Goal: Information Seeking & Learning: Learn about a topic

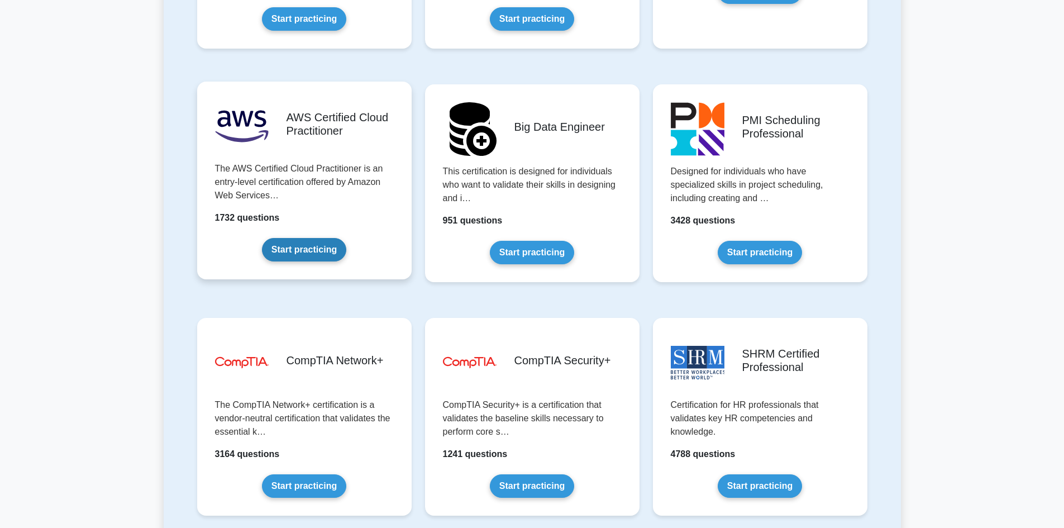
scroll to position [1858, 0]
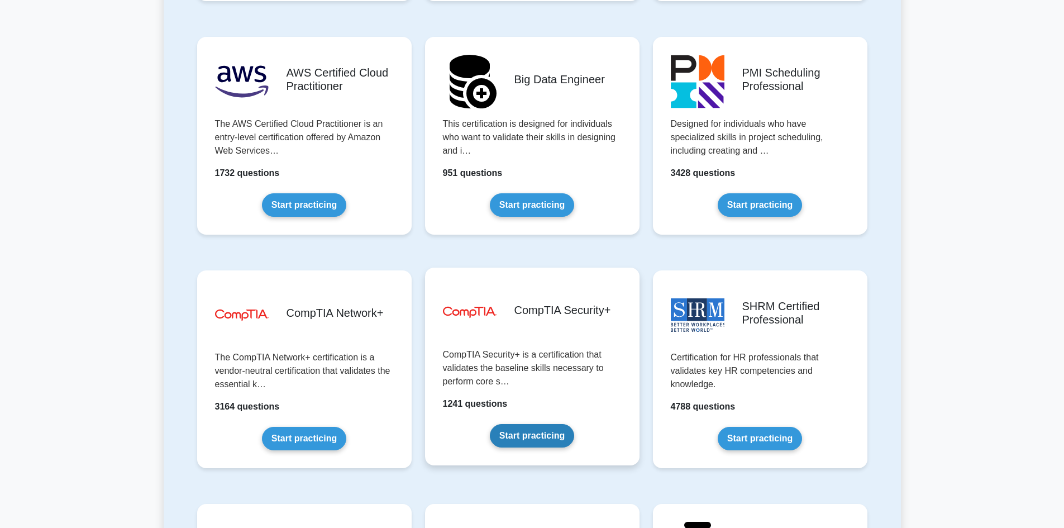
click at [532, 446] on link "Start practicing" at bounding box center [532, 435] width 84 height 23
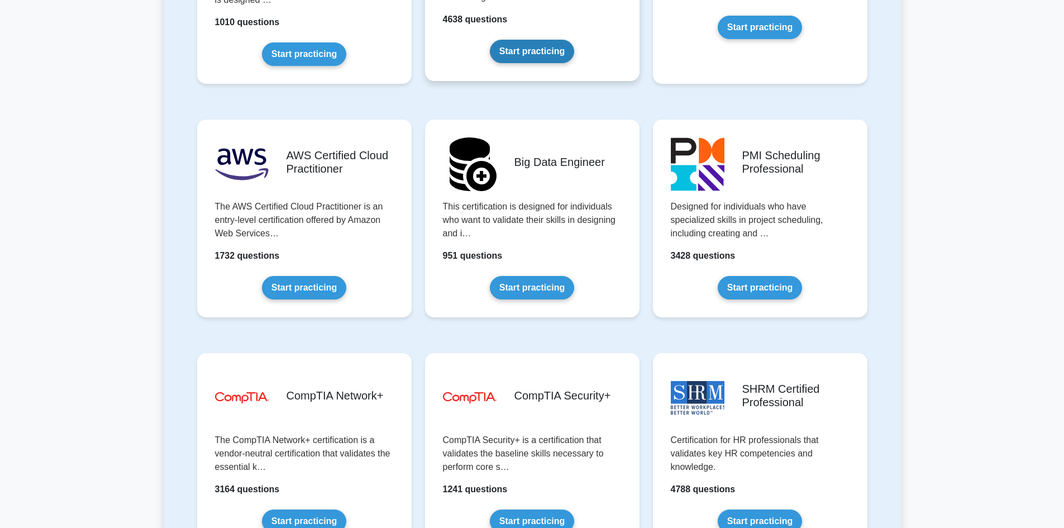
scroll to position [1802, 0]
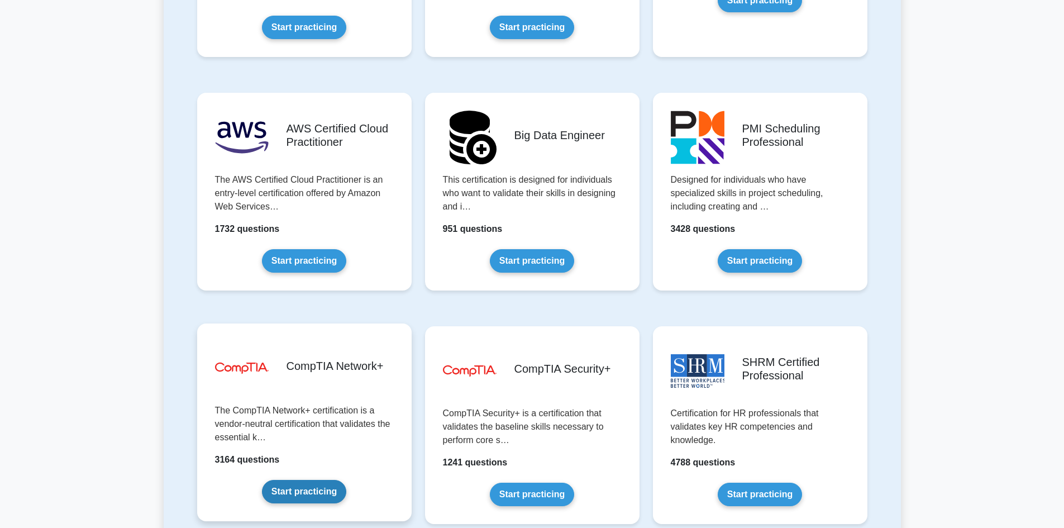
click at [285, 486] on link "Start practicing" at bounding box center [304, 491] width 84 height 23
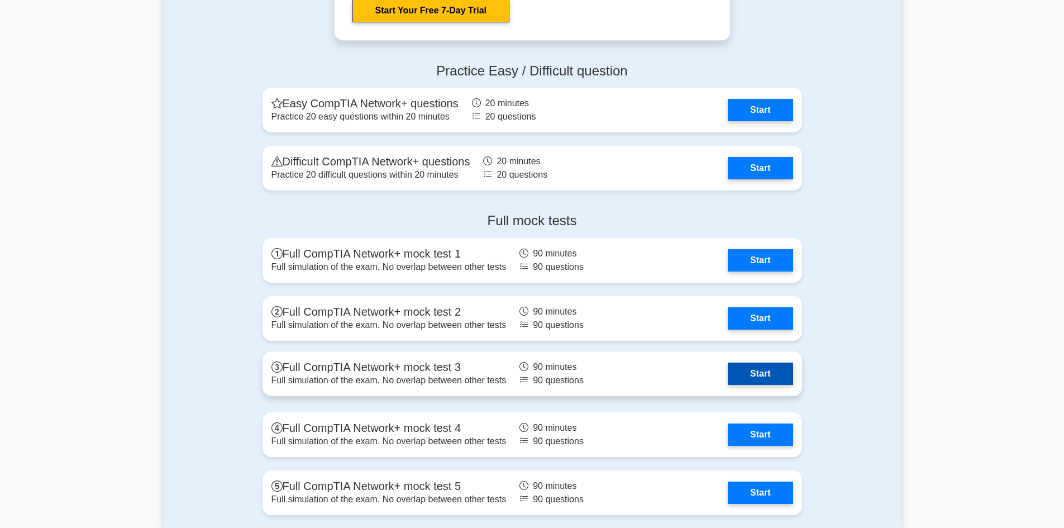
scroll to position [2280, 0]
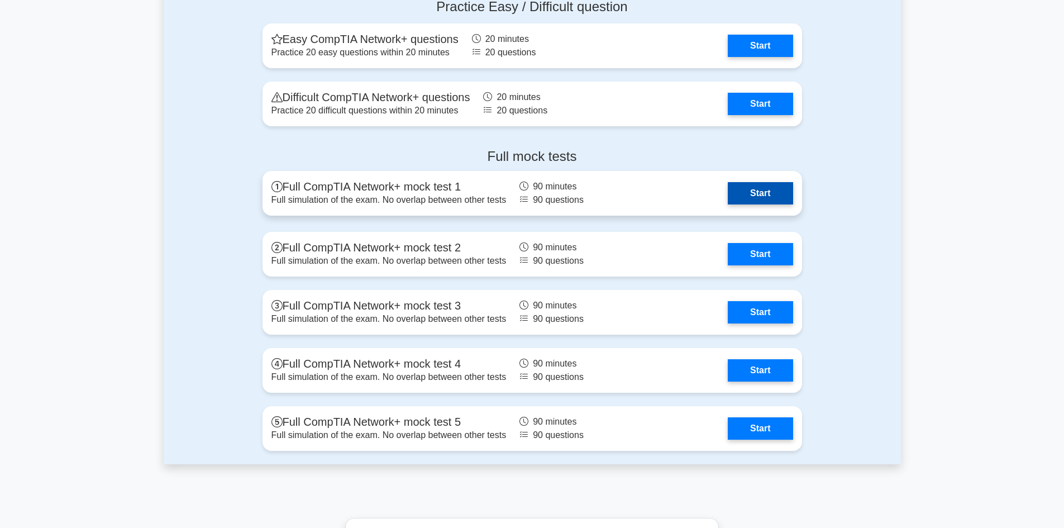
click at [735, 193] on link "Start" at bounding box center [760, 193] width 65 height 22
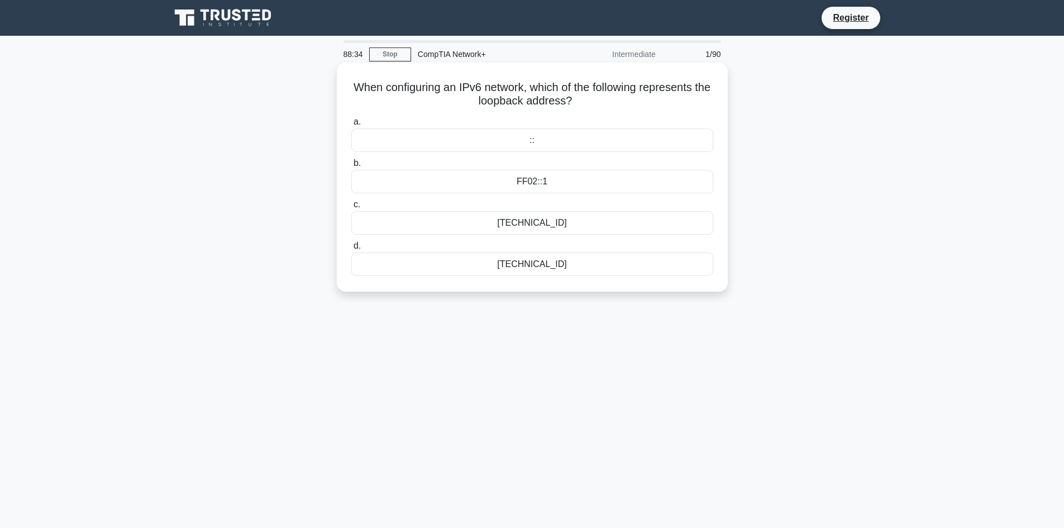
click at [504, 263] on div "[TECHNICAL_ID]" at bounding box center [532, 263] width 362 height 23
click at [351, 250] on input "d. [TECHNICAL_ID]" at bounding box center [351, 245] width 0 height 7
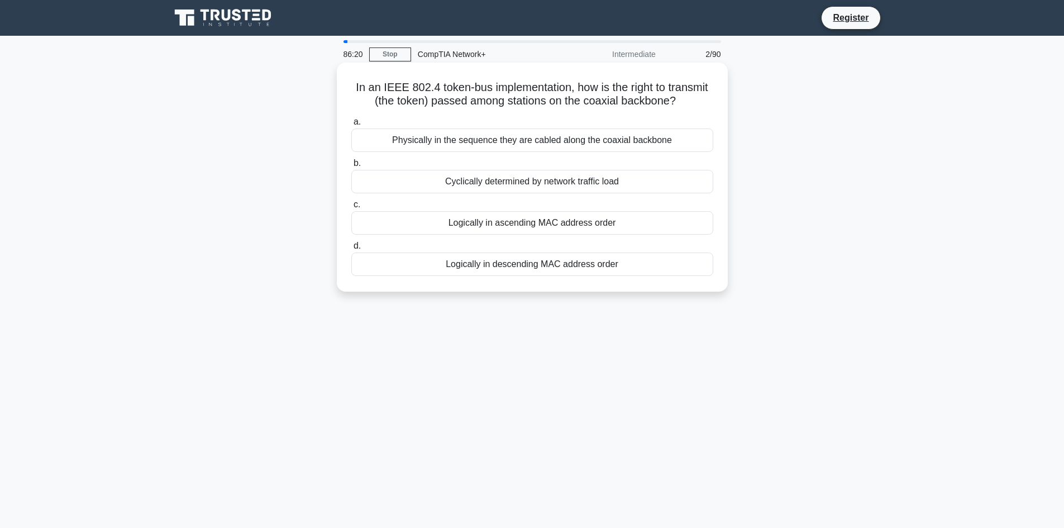
click at [585, 258] on div "Logically in descending MAC address order" at bounding box center [532, 263] width 362 height 23
click at [351, 250] on input "d. Logically in descending MAC address order" at bounding box center [351, 245] width 0 height 7
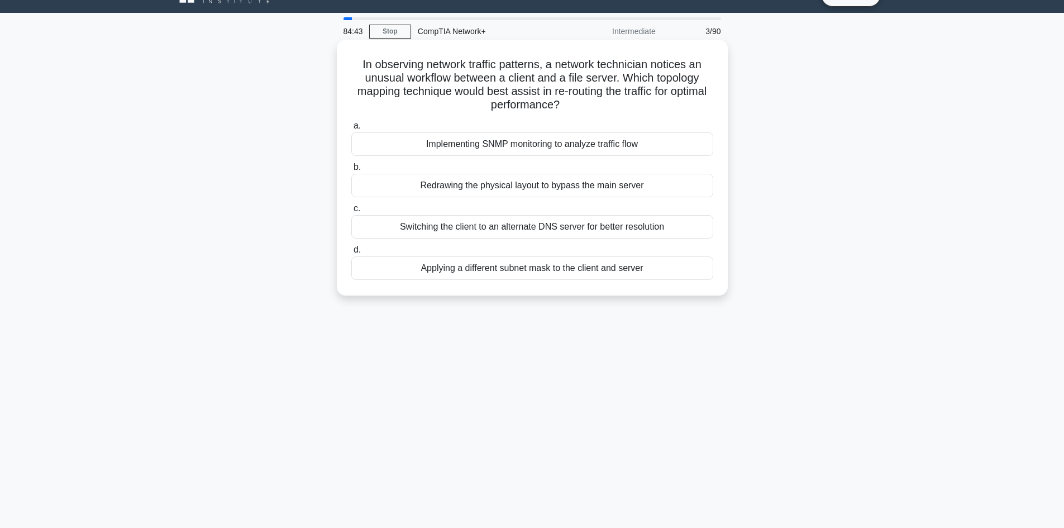
scroll to position [20, 0]
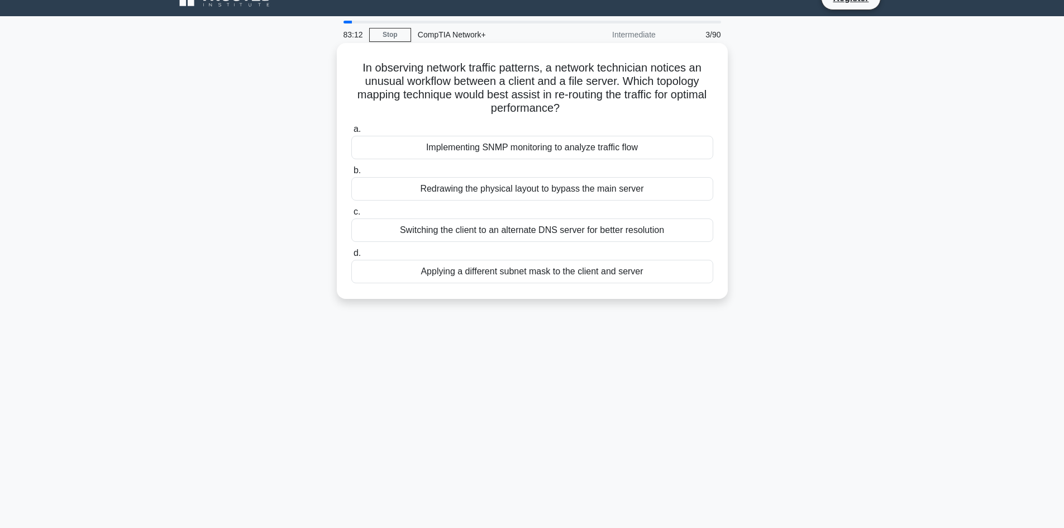
click at [546, 149] on div "Implementing SNMP monitoring to analyze traffic flow" at bounding box center [532, 147] width 362 height 23
click at [351, 133] on input "a. Implementing SNMP monitoring to analyze traffic flow" at bounding box center [351, 129] width 0 height 7
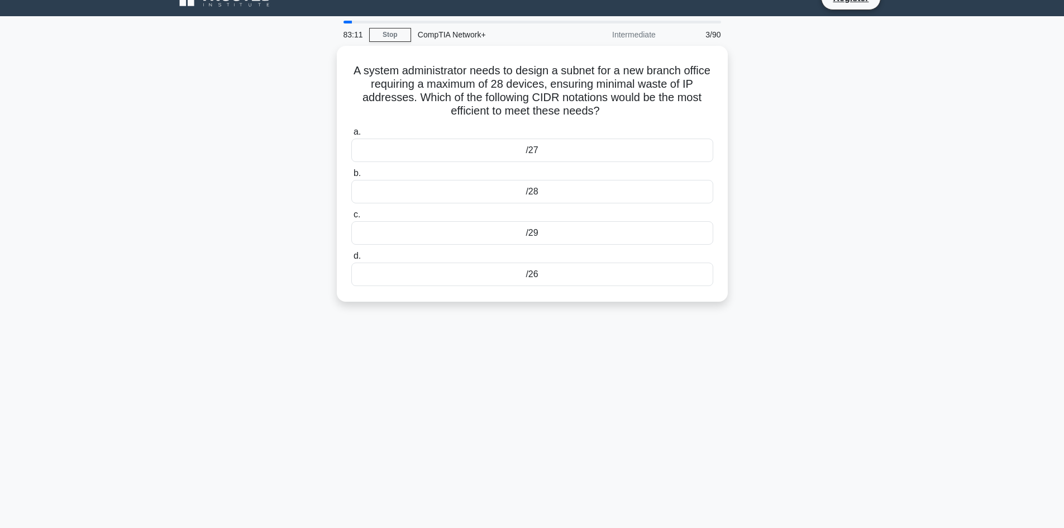
scroll to position [0, 0]
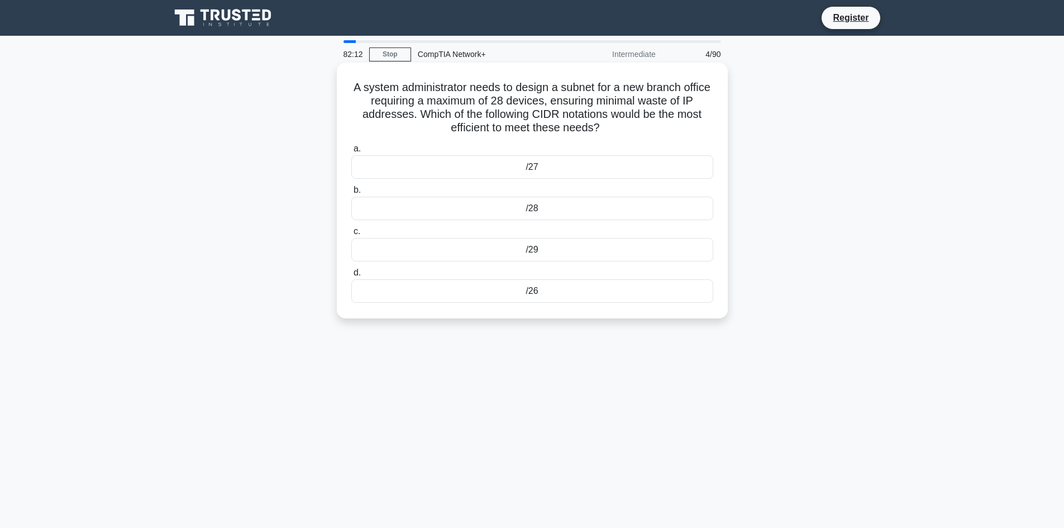
click at [537, 171] on div "/27" at bounding box center [532, 166] width 362 height 23
click at [351, 152] on input "a. /27" at bounding box center [351, 148] width 0 height 7
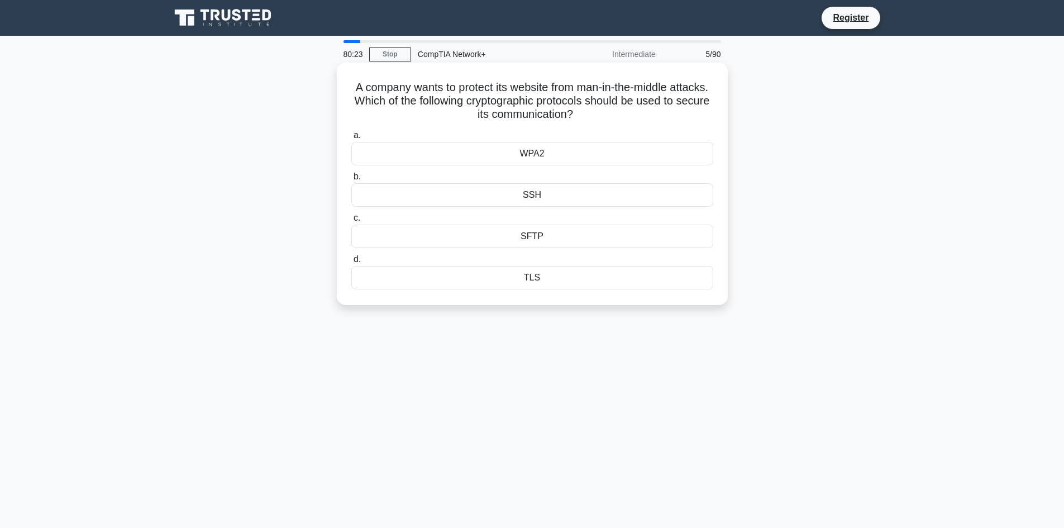
click at [560, 150] on div "WPA2" at bounding box center [532, 153] width 362 height 23
click at [351, 139] on input "a. WPA2" at bounding box center [351, 135] width 0 height 7
click at [565, 281] on div "Scalability" at bounding box center [532, 277] width 362 height 23
click at [351, 263] on input "d. Scalability" at bounding box center [351, 259] width 0 height 7
click at [505, 276] on div "Transmit Timestamp" at bounding box center [532, 277] width 362 height 23
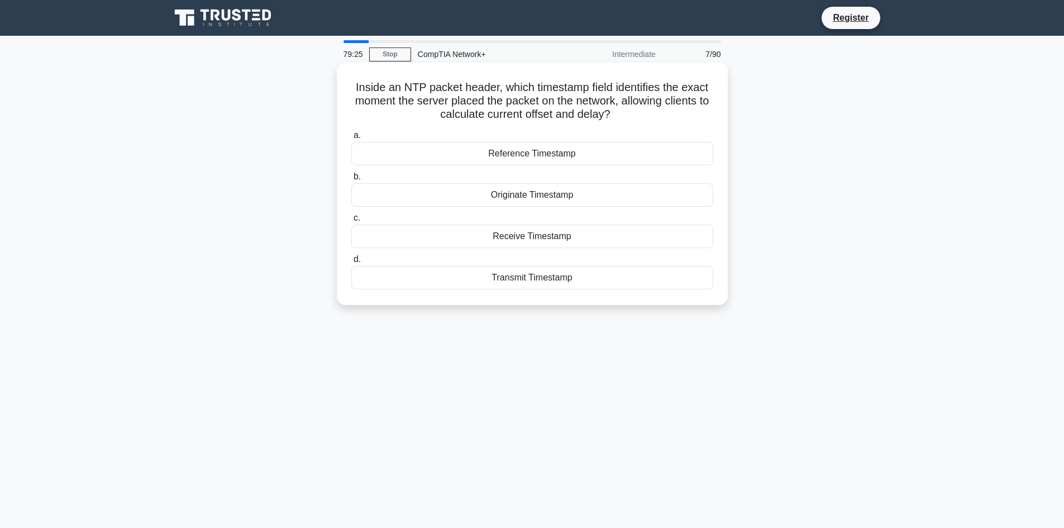
click at [351, 263] on input "d. Transmit Timestamp" at bounding box center [351, 259] width 0 height 7
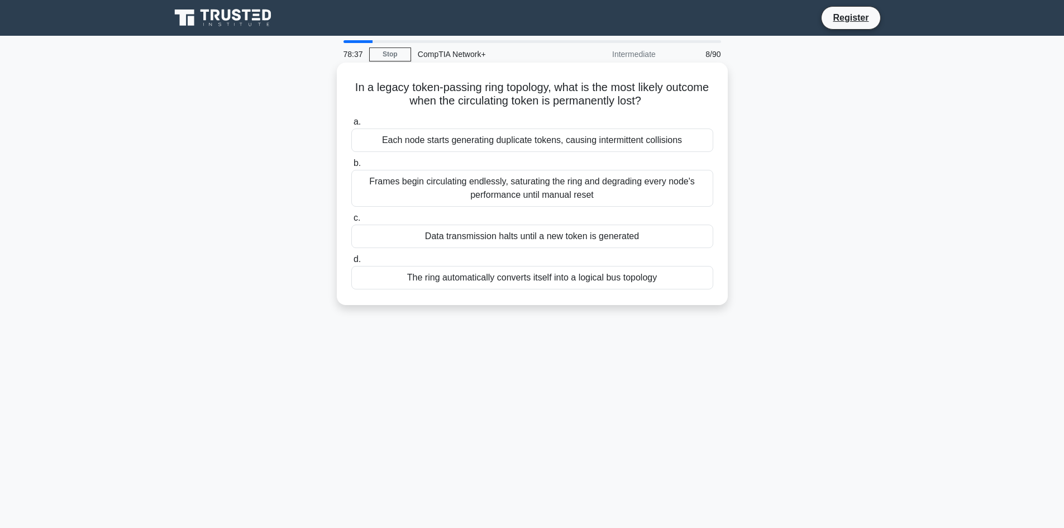
click at [569, 237] on div "Data transmission halts until a new token is generated" at bounding box center [532, 236] width 362 height 23
click at [351, 222] on input "c. Data transmission halts until a new token is generated" at bounding box center [351, 217] width 0 height 7
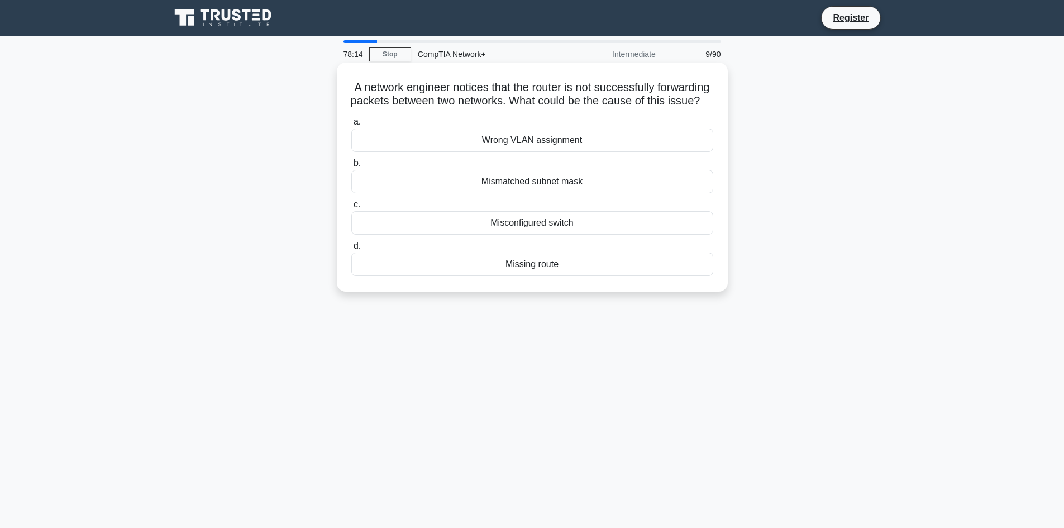
click at [558, 234] on div "Misconfigured switch" at bounding box center [532, 222] width 362 height 23
click at [351, 208] on input "c. Misconfigured switch" at bounding box center [351, 204] width 0 height 7
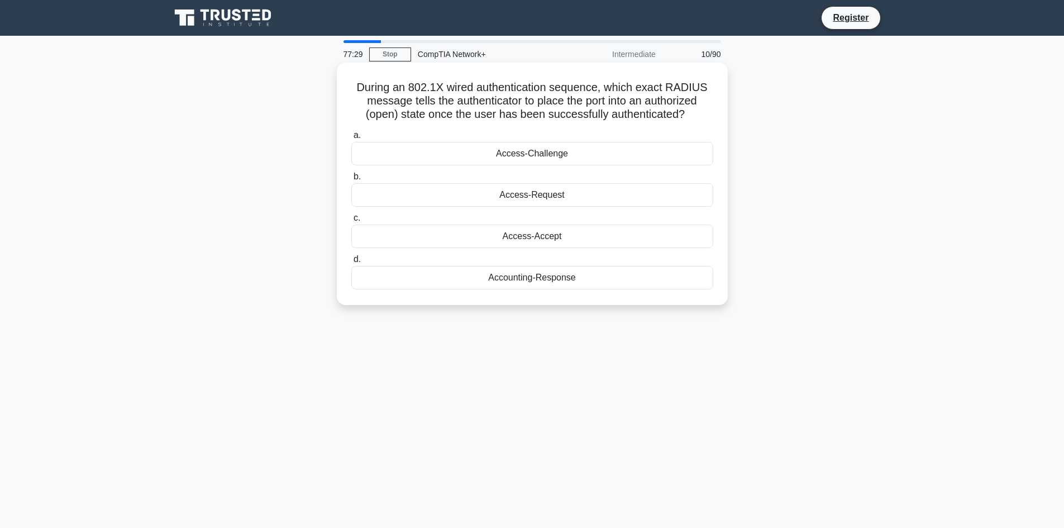
click at [527, 237] on div "Access-Accept" at bounding box center [532, 236] width 362 height 23
click at [351, 222] on input "c. Access-Accept" at bounding box center [351, 217] width 0 height 7
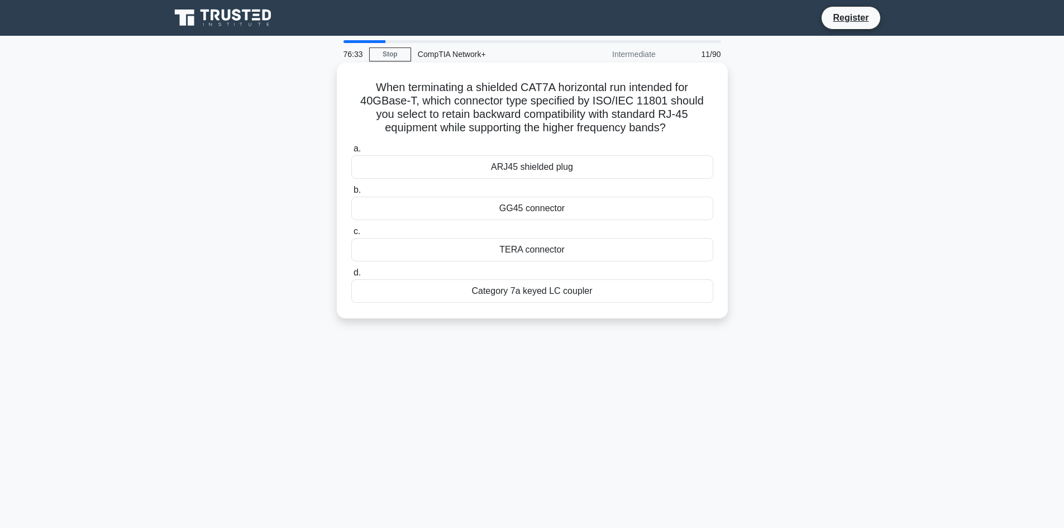
click at [598, 207] on div "GG45 connector" at bounding box center [532, 208] width 362 height 23
click at [351, 194] on input "b. GG45 connector" at bounding box center [351, 190] width 0 height 7
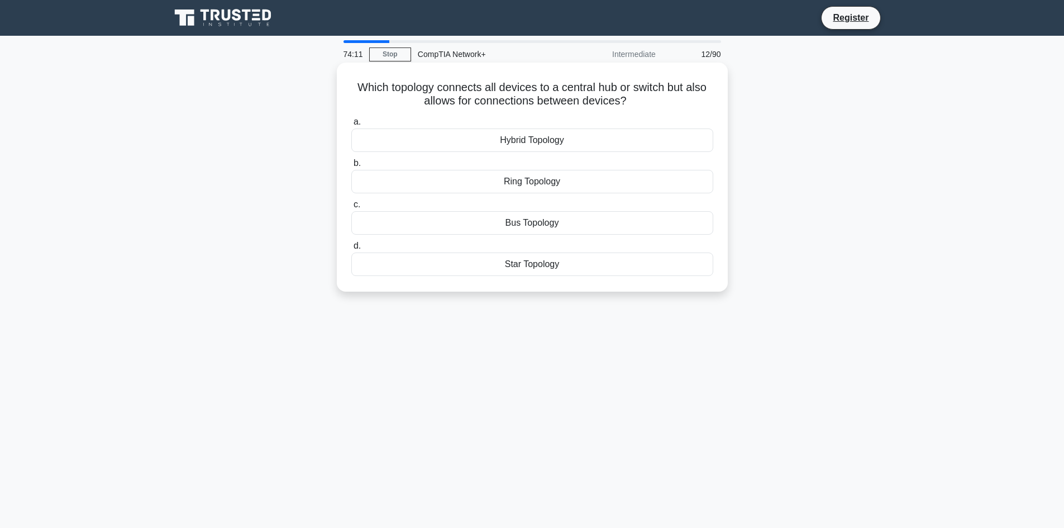
click at [546, 139] on div "Hybrid Topology" at bounding box center [532, 139] width 362 height 23
click at [351, 126] on input "a. Hybrid Topology" at bounding box center [351, 121] width 0 height 7
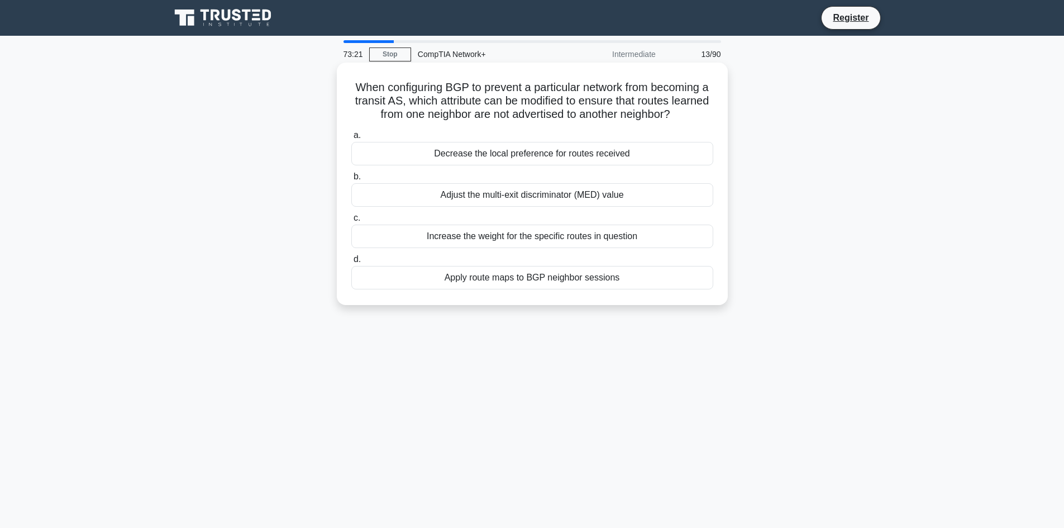
click at [529, 279] on div "Apply route maps to BGP neighbor sessions" at bounding box center [532, 277] width 362 height 23
click at [351, 263] on input "d. Apply route maps to BGP neighbor sessions" at bounding box center [351, 259] width 0 height 7
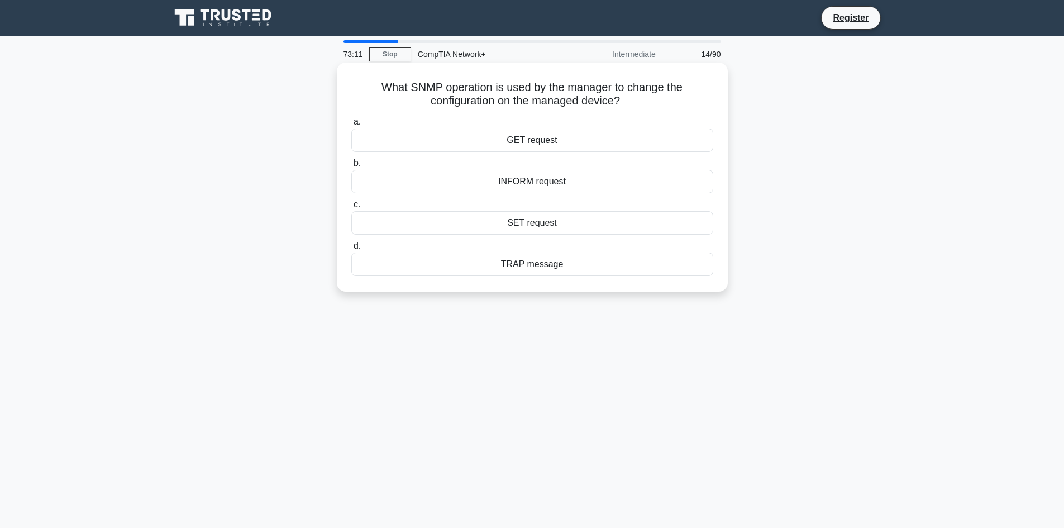
click at [550, 226] on div "SET request" at bounding box center [532, 222] width 362 height 23
click at [351, 208] on input "c. SET request" at bounding box center [351, 204] width 0 height 7
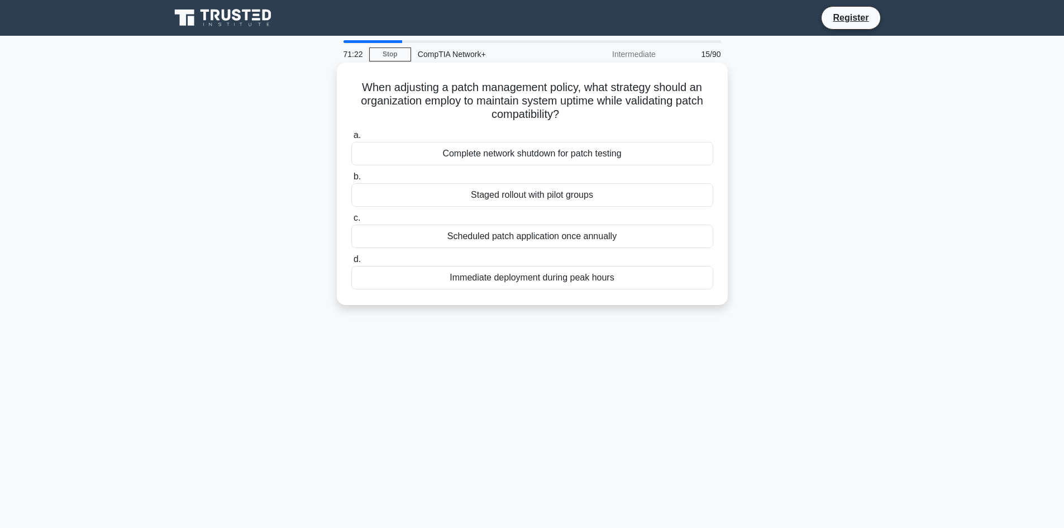
click at [498, 198] on div "Staged rollout with pilot groups" at bounding box center [532, 194] width 362 height 23
click at [419, 197] on div "Staged rollout with pilot groups" at bounding box center [532, 194] width 362 height 23
click at [351, 180] on input "b. Staged rollout with pilot groups" at bounding box center [351, 176] width 0 height 7
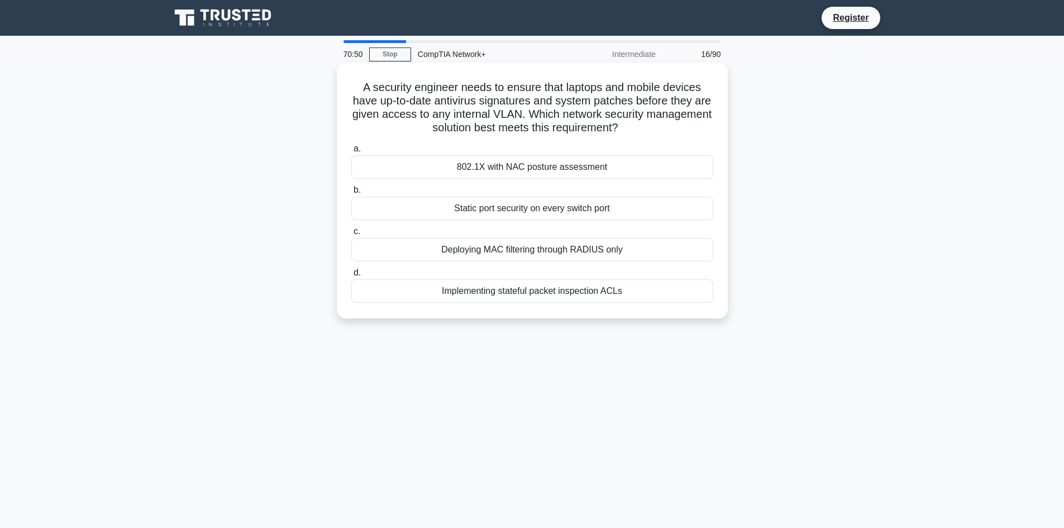
click at [552, 163] on div "802.1X with NAC posture assessment" at bounding box center [532, 166] width 362 height 23
click at [351, 152] on input "a. 802.1X with NAC posture assessment" at bounding box center [351, 148] width 0 height 7
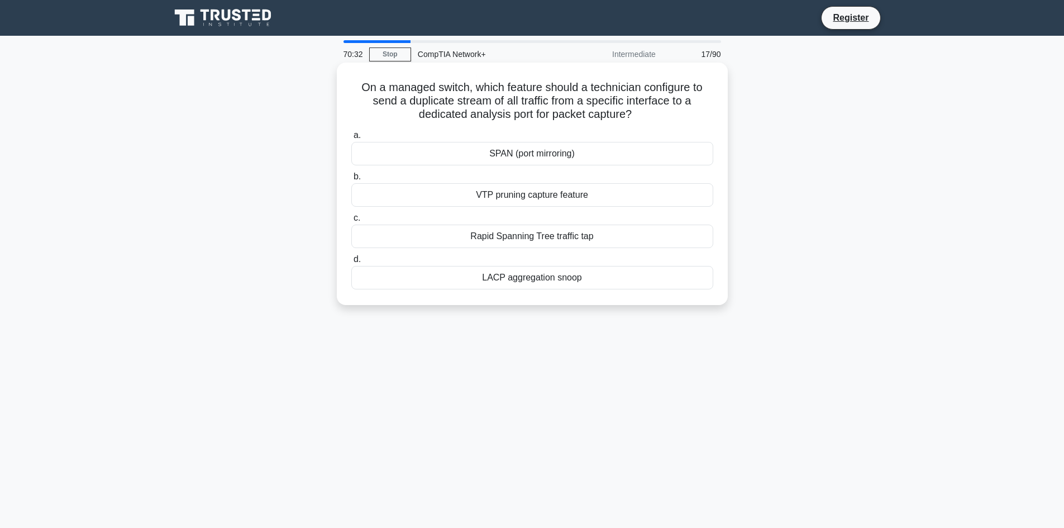
click at [509, 150] on div "SPAN (port mirroring)" at bounding box center [532, 153] width 362 height 23
click at [351, 139] on input "a. SPAN (port mirroring)" at bounding box center [351, 135] width 0 height 7
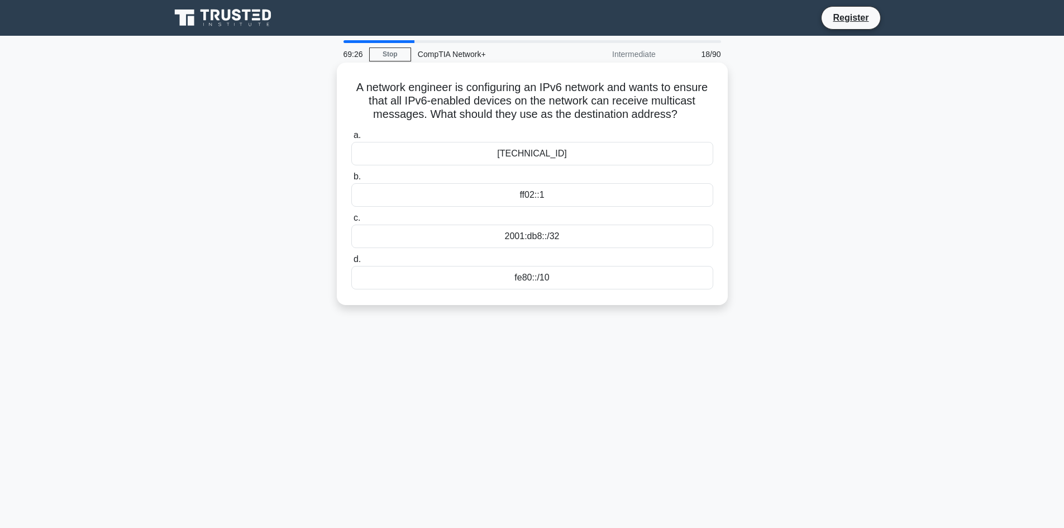
click at [596, 154] on div "[TECHNICAL_ID]" at bounding box center [532, 153] width 362 height 23
click at [351, 139] on input "a. [TECHNICAL_ID]" at bounding box center [351, 135] width 0 height 7
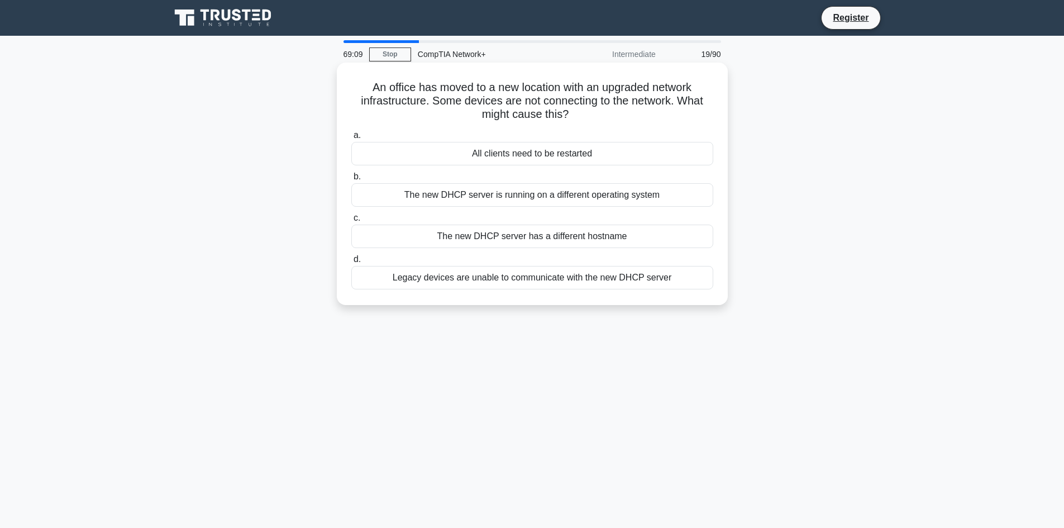
click at [516, 276] on div "Legacy devices are unable to communicate with the new DHCP server" at bounding box center [532, 277] width 362 height 23
click at [351, 263] on input "d. Legacy devices are unable to communicate with the new DHCP server" at bounding box center [351, 259] width 0 height 7
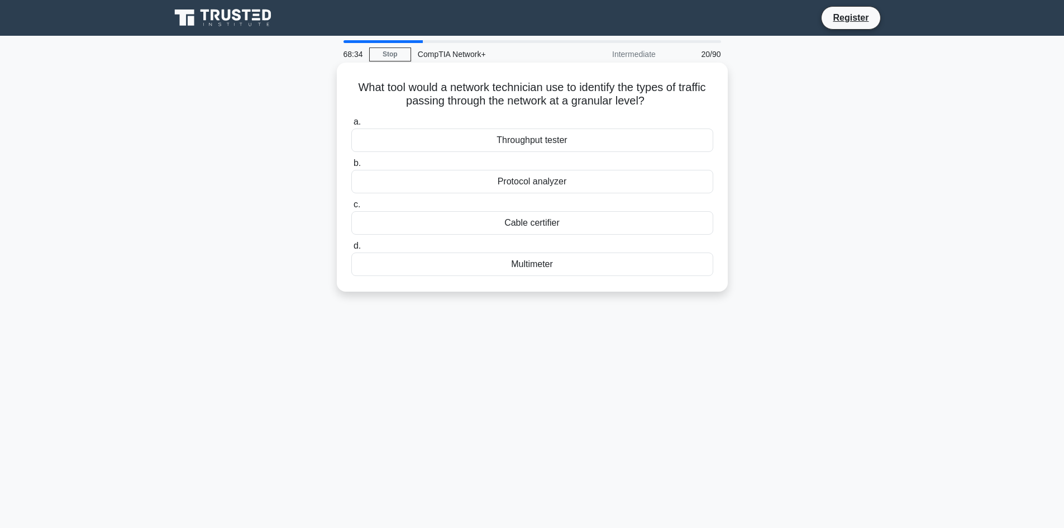
click at [476, 263] on div "Multimeter" at bounding box center [532, 263] width 362 height 23
click at [351, 250] on input "d. Multimeter" at bounding box center [351, 245] width 0 height 7
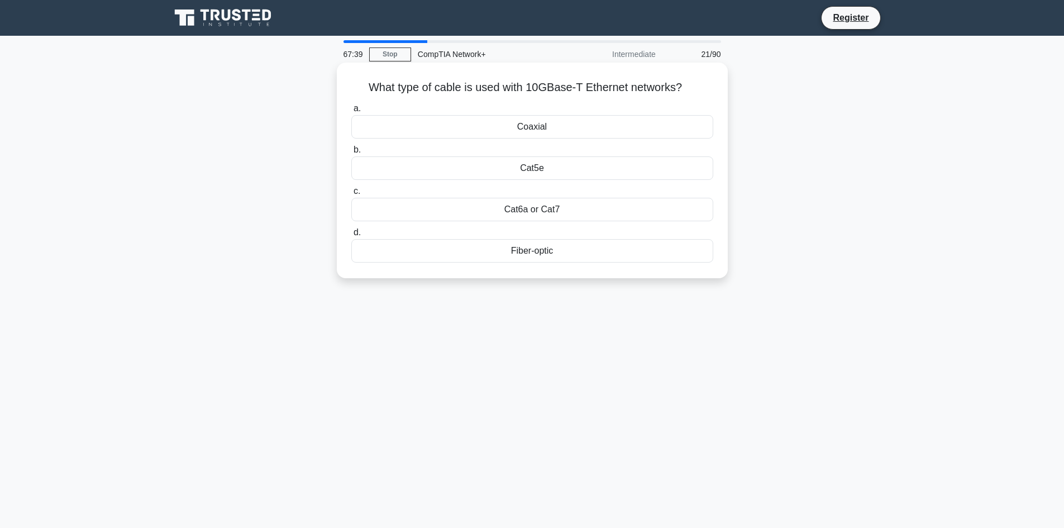
click at [381, 213] on div "Cat6a or Cat7" at bounding box center [532, 209] width 362 height 23
click at [351, 195] on input "c. Cat6a or Cat7" at bounding box center [351, 191] width 0 height 7
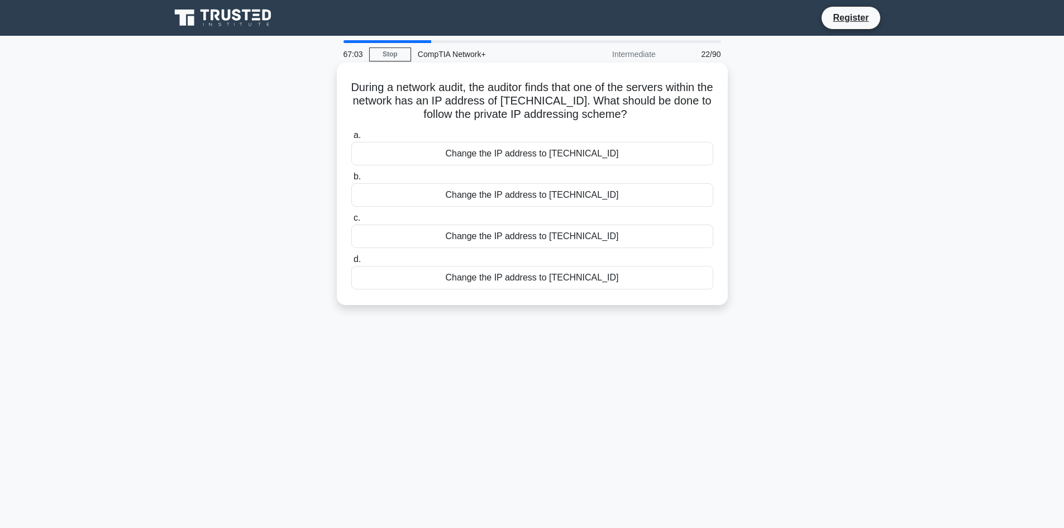
drag, startPoint x: 349, startPoint y: 88, endPoint x: 636, endPoint y: 303, distance: 358.4
click at [636, 302] on div "During a network audit, the auditor finds that one of the servers within the ne…" at bounding box center [532, 184] width 391 height 242
copy div "During a network audit, the auditor finds that one of the servers within the ne…"
click at [405, 242] on div "Change the IP address to [TECHNICAL_ID]" at bounding box center [532, 236] width 362 height 23
click at [351, 222] on input "c. Change the IP address to [TECHNICAL_ID]" at bounding box center [351, 217] width 0 height 7
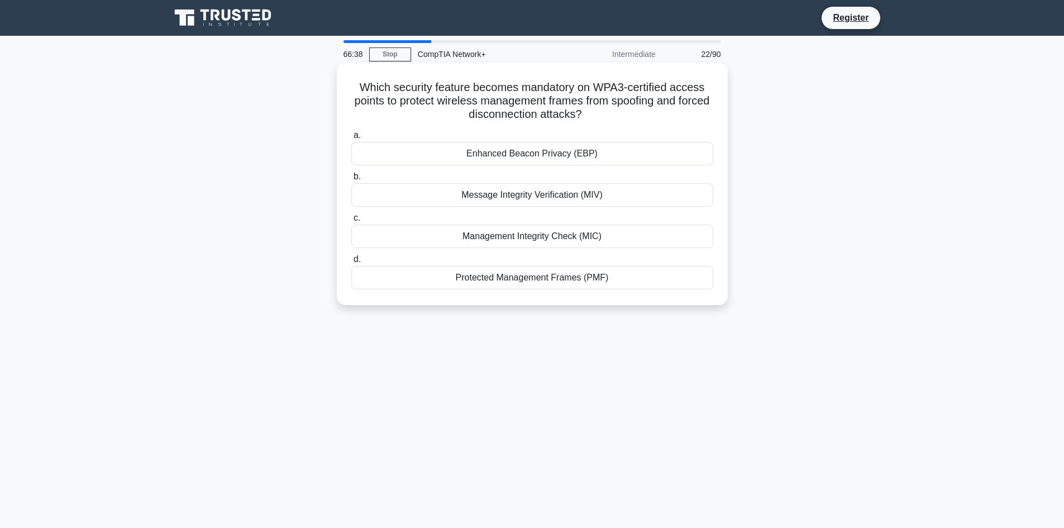
click at [399, 239] on div "Management Integrity Check (MIC)" at bounding box center [532, 236] width 362 height 23
click at [351, 222] on input "c. Management Integrity Check (MIC)" at bounding box center [351, 217] width 0 height 7
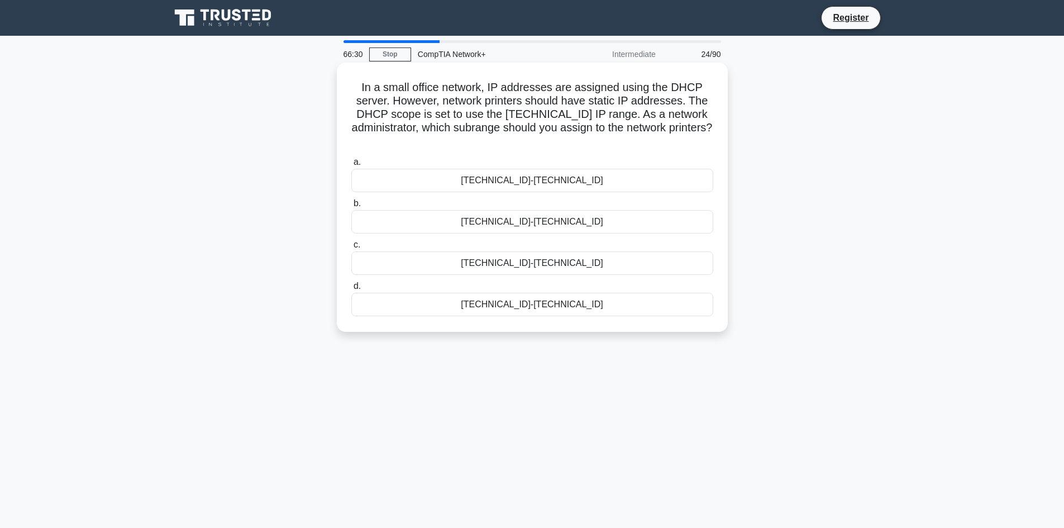
drag, startPoint x: 362, startPoint y: 84, endPoint x: 617, endPoint y: 327, distance: 352.0
click at [617, 327] on div "In a small office network, IP addresses are assigned using the DHCP server. How…" at bounding box center [532, 197] width 382 height 260
copy div "In a small office network, IP addresses are assigned using the DHCP server. How…"
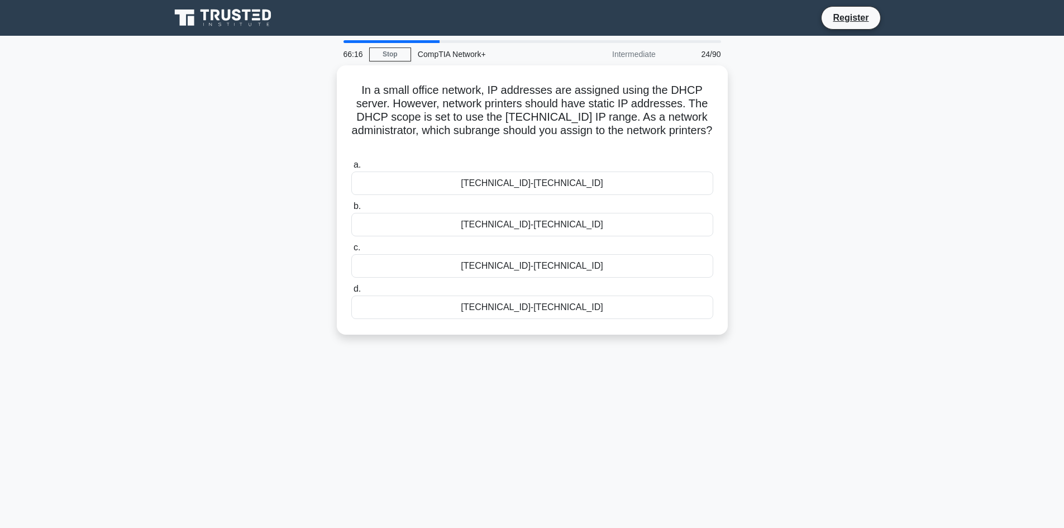
click at [208, 245] on div "In a small office network, IP addresses are assigned using the DHCP server. How…" at bounding box center [532, 206] width 737 height 283
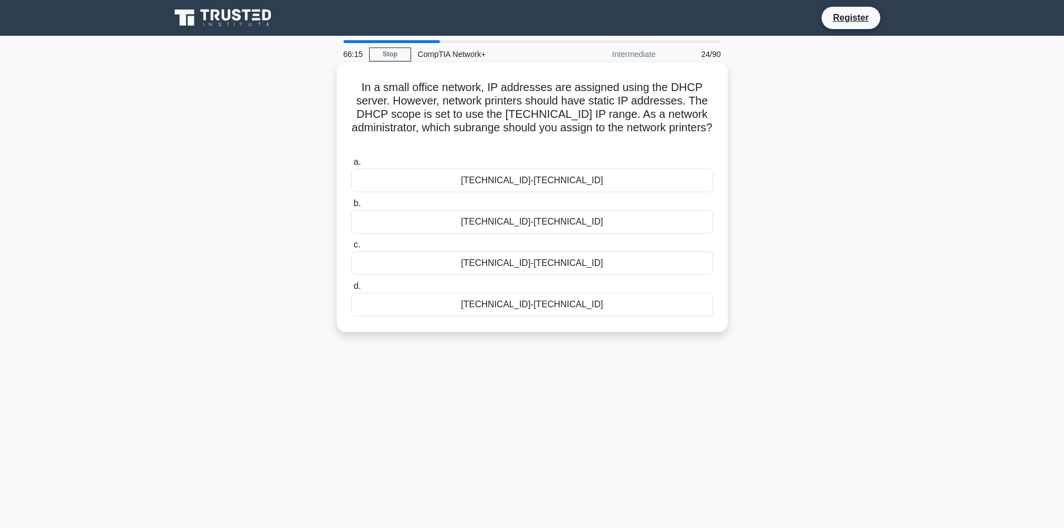
click at [479, 268] on div "[TECHNICAL_ID]-[TECHNICAL_ID]" at bounding box center [532, 262] width 362 height 23
click at [351, 249] on input "c. [TECHNICAL_ID]-[TECHNICAL_ID]" at bounding box center [351, 244] width 0 height 7
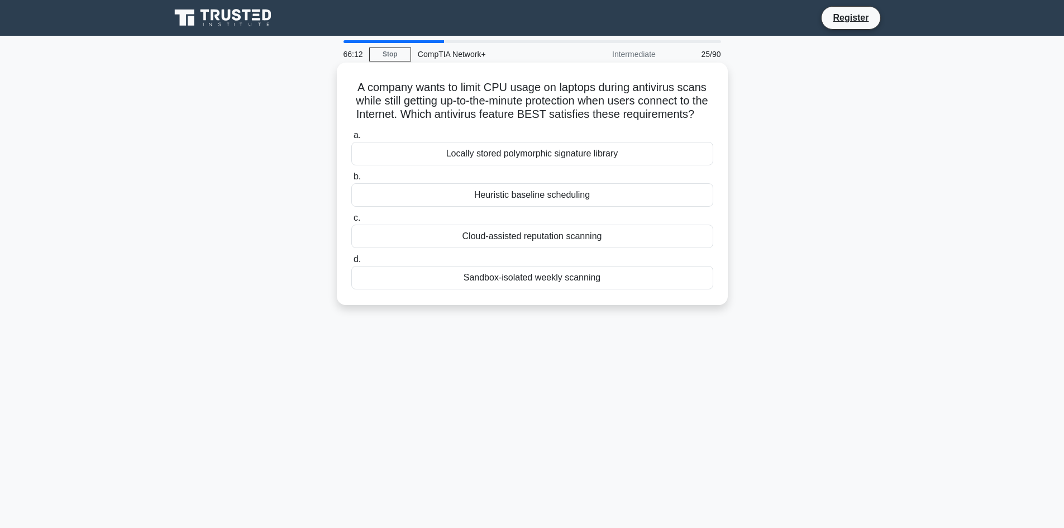
drag, startPoint x: 417, startPoint y: 114, endPoint x: 504, endPoint y: 292, distance: 197.8
click at [510, 300] on div "A company wants to limit CPU usage on laptops during antivirus scans while stil…" at bounding box center [532, 183] width 382 height 233
click at [136, 103] on main "66:11 Stop CompTIA Network+ Intermediate 25/90 A company wants to limit CPU usa…" at bounding box center [532, 319] width 1064 height 567
drag, startPoint x: 347, startPoint y: 83, endPoint x: 703, endPoint y: 342, distance: 440.5
click at [703, 342] on div "66:08 Stop CompTIA Network+ Intermediate 25/90 A company wants to limit CPU usa…" at bounding box center [532, 319] width 737 height 559
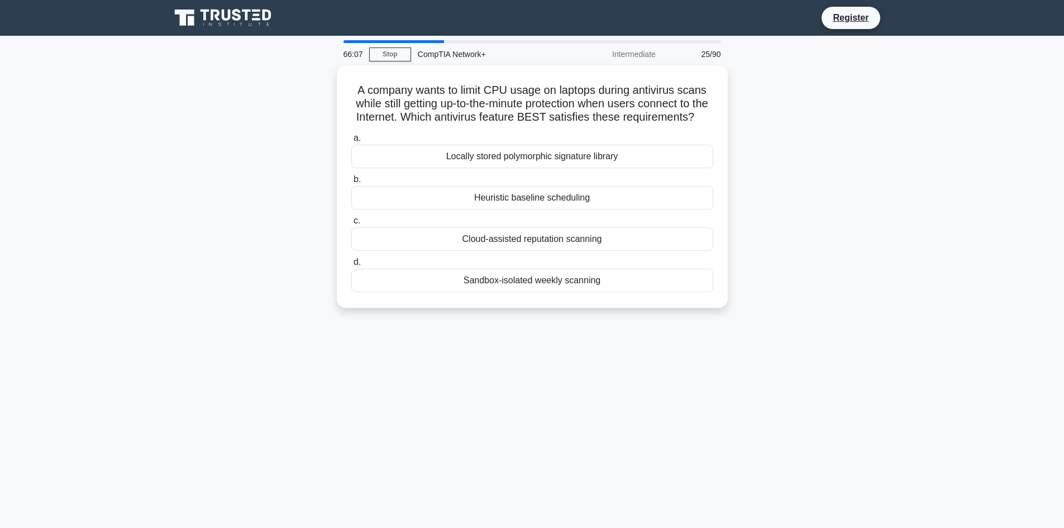
copy div "A company wants to limit CPU usage on laptops during antivirus scans while stil…"
click at [171, 290] on div "A company wants to limit CPU usage on laptops during antivirus scans while stil…" at bounding box center [532, 193] width 737 height 256
click at [437, 248] on div "Cloud-assisted reputation scanning" at bounding box center [532, 236] width 362 height 23
click at [351, 222] on input "c. Cloud-assisted reputation scanning" at bounding box center [351, 217] width 0 height 7
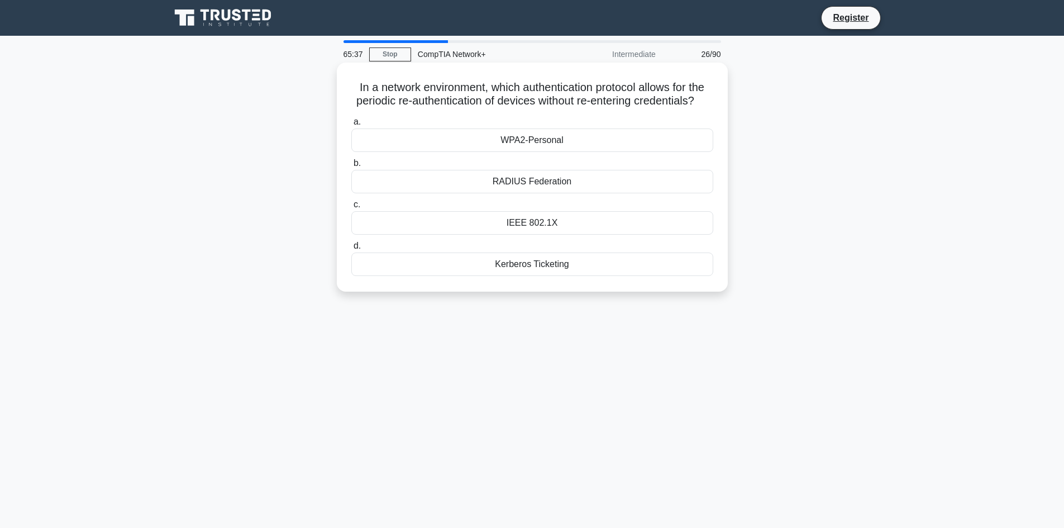
drag, startPoint x: 346, startPoint y: 84, endPoint x: 610, endPoint y: 299, distance: 341.0
click at [612, 287] on div "In a network environment, which authentication protocol allows for the periodic…" at bounding box center [532, 177] width 382 height 220
copy div "In a network environment, which authentication protocol allows for the periodic…"
click at [116, 252] on main "65:21 Stop CompTIA Network+ Intermediate 26/90 In a network environment, which …" at bounding box center [532, 319] width 1064 height 567
click at [409, 235] on div "IEEE 802.1X" at bounding box center [532, 222] width 362 height 23
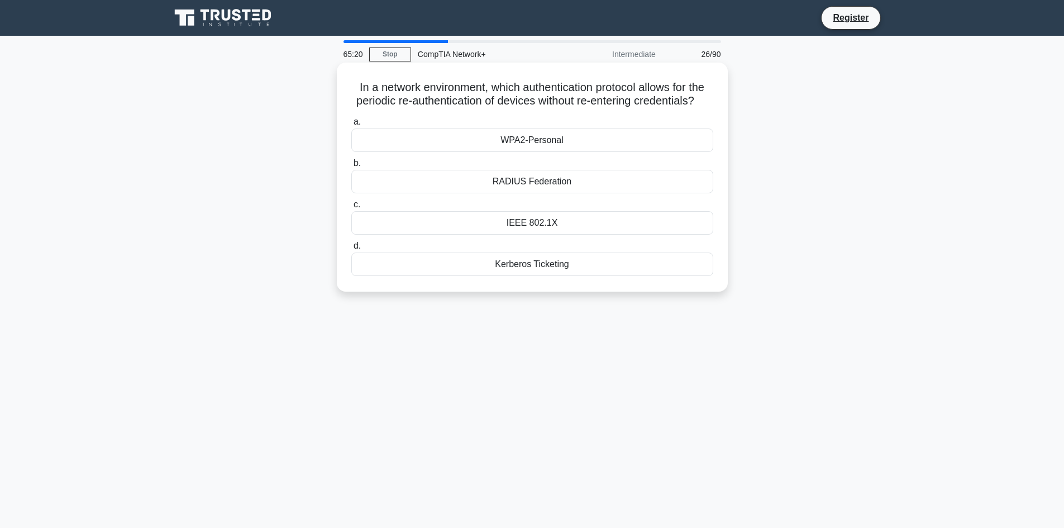
click at [351, 208] on input "c. IEEE 802.1X" at bounding box center [351, 204] width 0 height 7
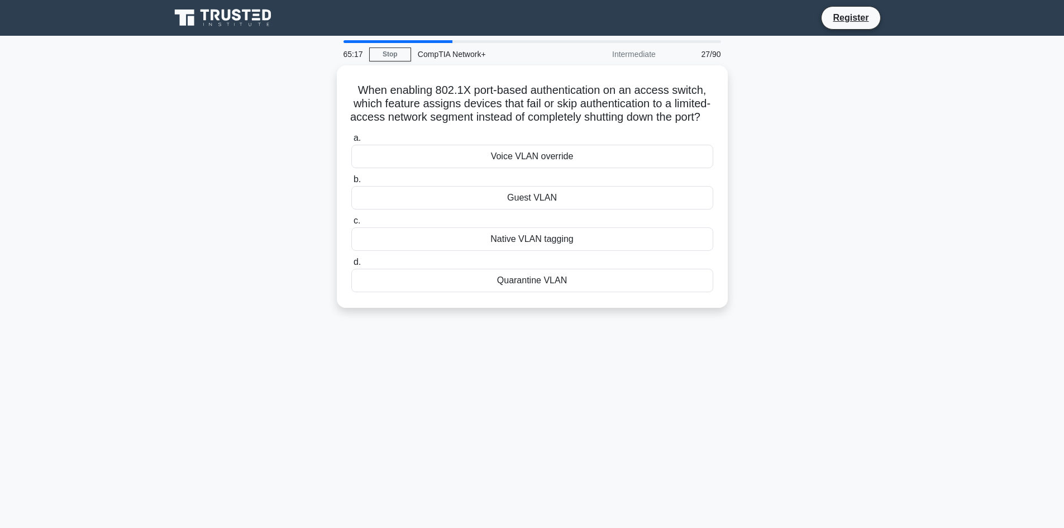
drag, startPoint x: 351, startPoint y: 83, endPoint x: 606, endPoint y: 335, distance: 358.2
click at [606, 321] on div "When enabling 802.1X port-based authentication on an access switch, which featu…" at bounding box center [532, 193] width 737 height 256
copy div "When enabling 802.1X port-based authentication on an access switch, which featu…"
click at [125, 234] on main "64:48 Stop CompTIA Network+ Intermediate 27/90 When enabling 802.1X port-based …" at bounding box center [532, 319] width 1064 height 567
click at [444, 289] on div "Quarantine VLAN" at bounding box center [532, 277] width 362 height 23
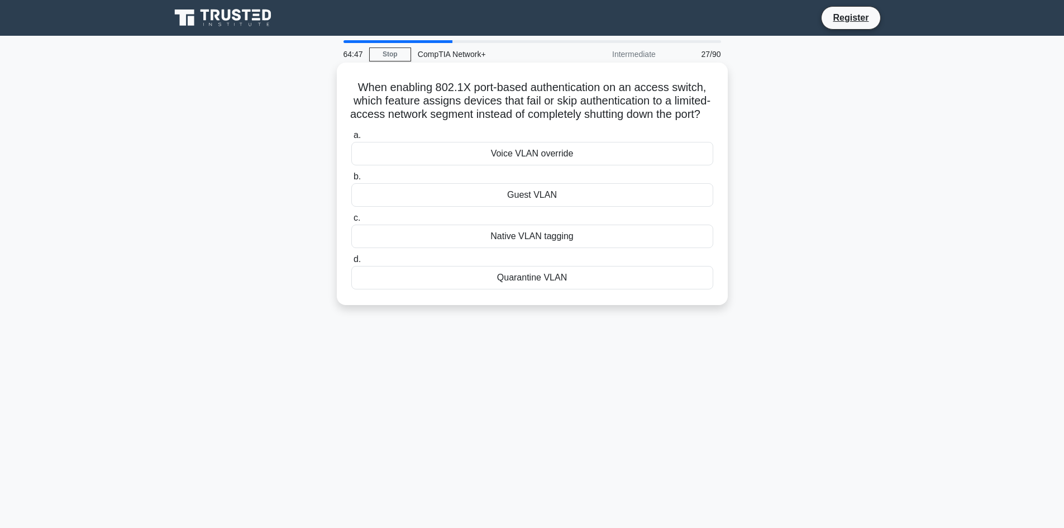
click at [351, 263] on input "d. Quarantine VLAN" at bounding box center [351, 259] width 0 height 7
drag, startPoint x: 348, startPoint y: 84, endPoint x: 626, endPoint y: 298, distance: 350.9
click at [626, 298] on div "A company wants to implement a wireless network that requires users to enter a …" at bounding box center [532, 183] width 382 height 233
copy div "A company wants to implement a wireless network that requires users to enter a …"
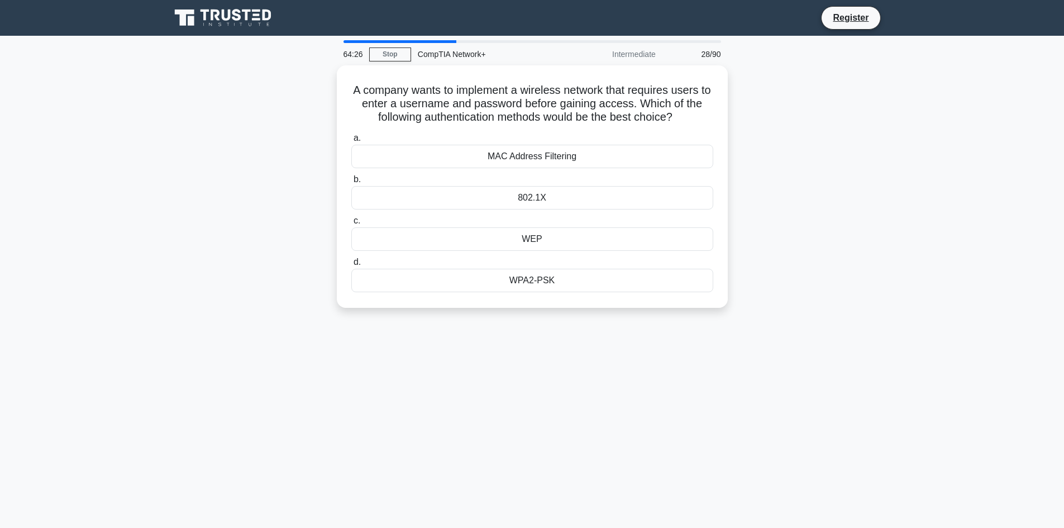
click at [254, 330] on div "64:26 Stop CompTIA Network+ Intermediate 28/90 A company wants to implement a w…" at bounding box center [532, 319] width 737 height 559
click at [487, 192] on div "802.1X" at bounding box center [532, 194] width 362 height 23
click at [351, 180] on input "b. 802.1X" at bounding box center [351, 176] width 0 height 7
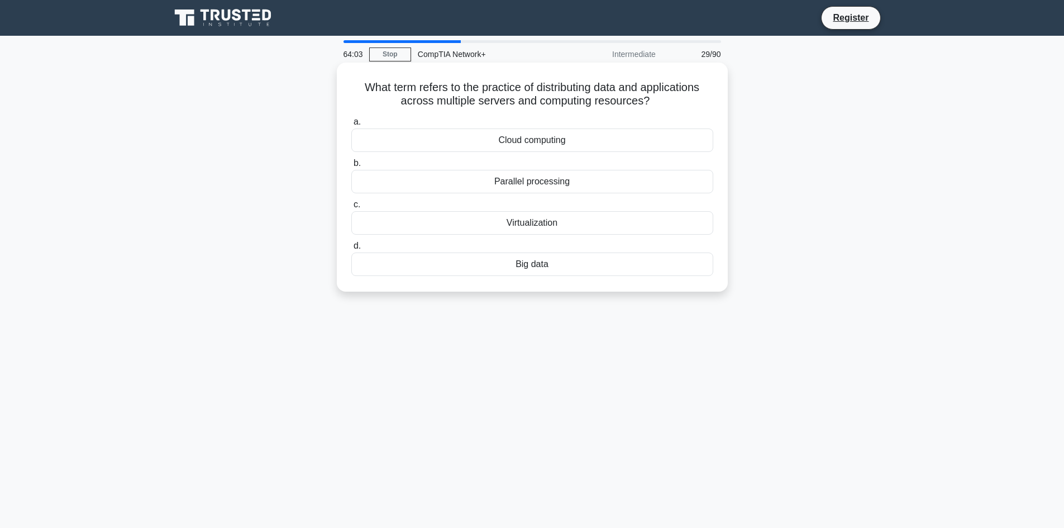
drag, startPoint x: 350, startPoint y: 85, endPoint x: 692, endPoint y: 278, distance: 392.6
click at [698, 280] on div "What term refers to the practice of distributing data and applications across m…" at bounding box center [532, 177] width 382 height 220
copy div "What term refers to the practice of distributing data and applications across m…"
click at [219, 220] on div "What term refers to the practice of distributing data and applications across m…" at bounding box center [532, 186] width 737 height 242
click at [464, 138] on div "Cloud computing" at bounding box center [532, 139] width 362 height 23
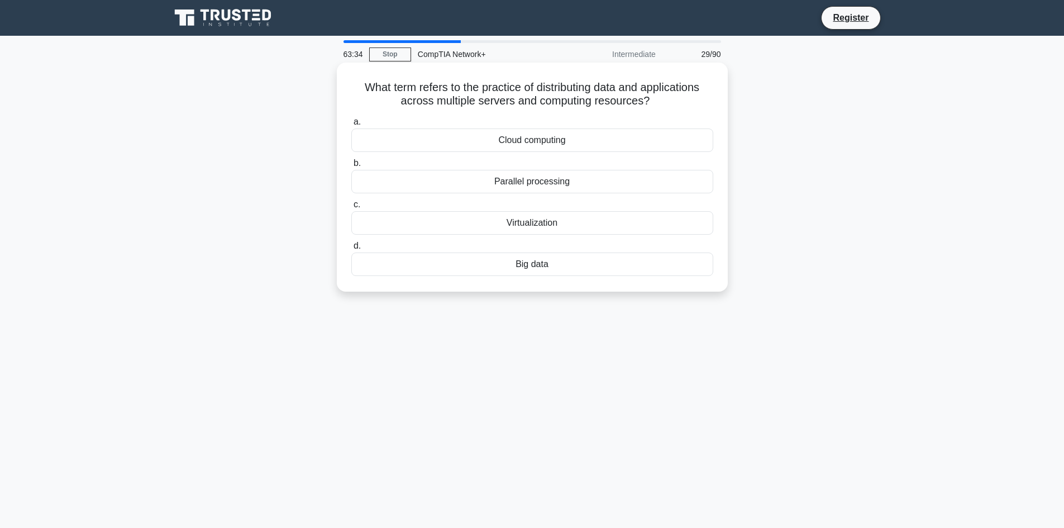
click at [351, 126] on input "a. Cloud computing" at bounding box center [351, 121] width 0 height 7
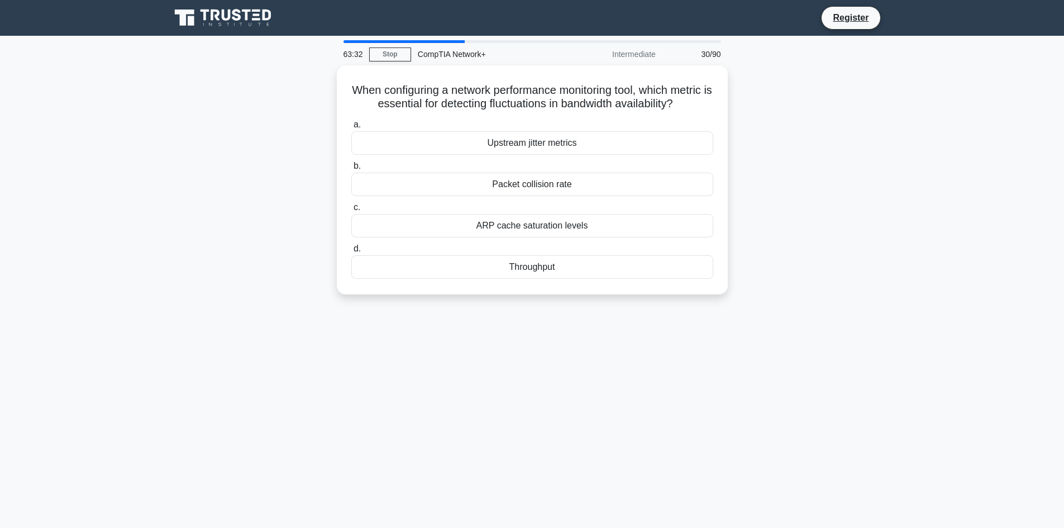
drag, startPoint x: 356, startPoint y: 82, endPoint x: 670, endPoint y: 348, distance: 411.3
click at [670, 348] on div "63:32 Stop CompTIA Network+ Intermediate 30/90 When configuring a network perfo…" at bounding box center [532, 319] width 737 height 559
copy div "When configuring a network performance monitoring tool, which metric is essenti…"
click at [102, 299] on main "63:16 Stop CompTIA Network+ Intermediate 30/90 When configuring a network perfo…" at bounding box center [532, 319] width 1064 height 567
click at [519, 276] on div "Throughput" at bounding box center [532, 263] width 362 height 23
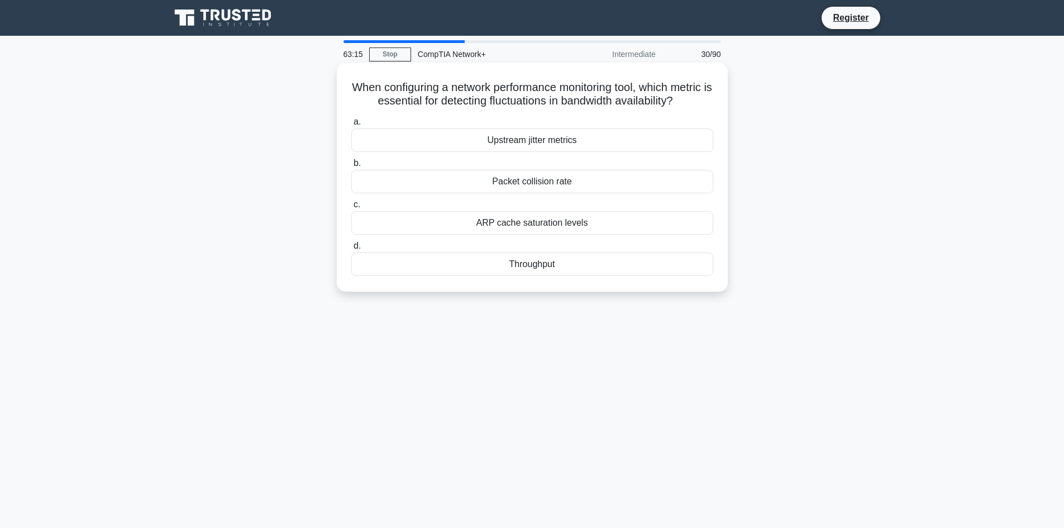
click at [351, 250] on input "d. Throughput" at bounding box center [351, 245] width 0 height 7
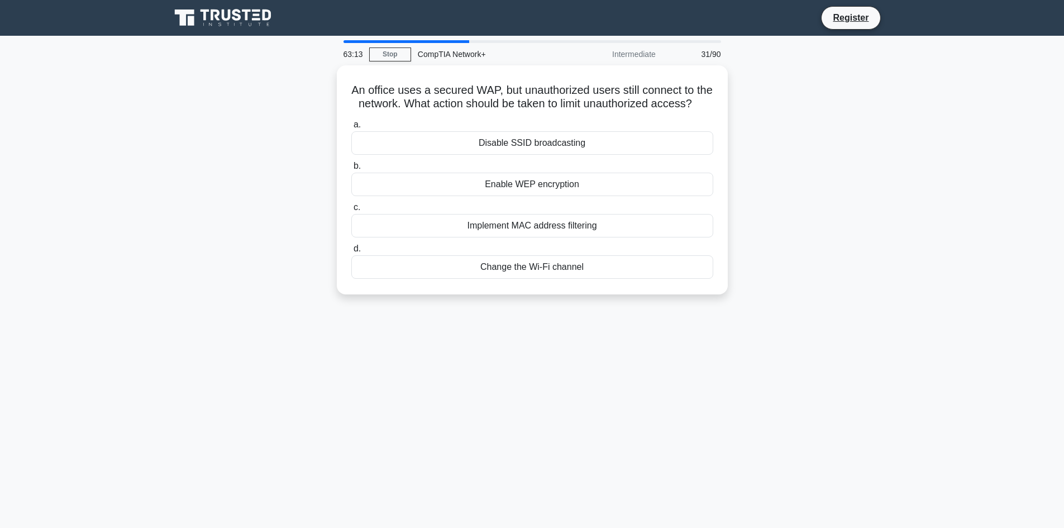
drag, startPoint x: 352, startPoint y: 80, endPoint x: 662, endPoint y: 325, distance: 394.5
click at [662, 325] on div "63:13 Stop CompTIA Network+ Intermediate 31/90 An office uses a secured WAP, bu…" at bounding box center [532, 319] width 737 height 559
copy div "An office uses a secured WAP, but unauthorized users still connect to the netwo…"
click at [392, 372] on div "62:57 Stop CompTIA Network+ Intermediate 31/90 An office uses a secured WAP, bu…" at bounding box center [532, 319] width 737 height 559
click at [570, 276] on div "Change the Wi-Fi channel" at bounding box center [532, 263] width 362 height 23
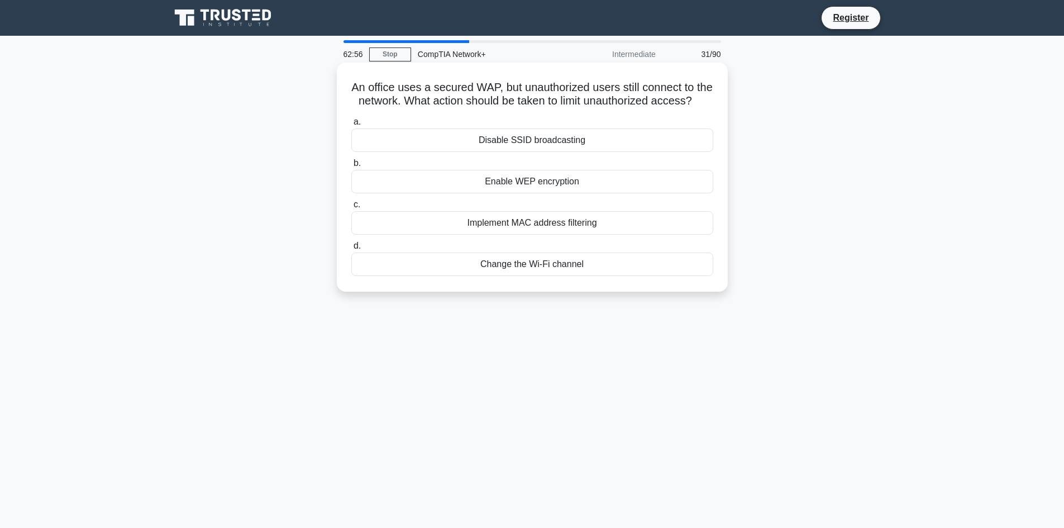
click at [351, 250] on input "d. Change the Wi-Fi channel" at bounding box center [351, 245] width 0 height 7
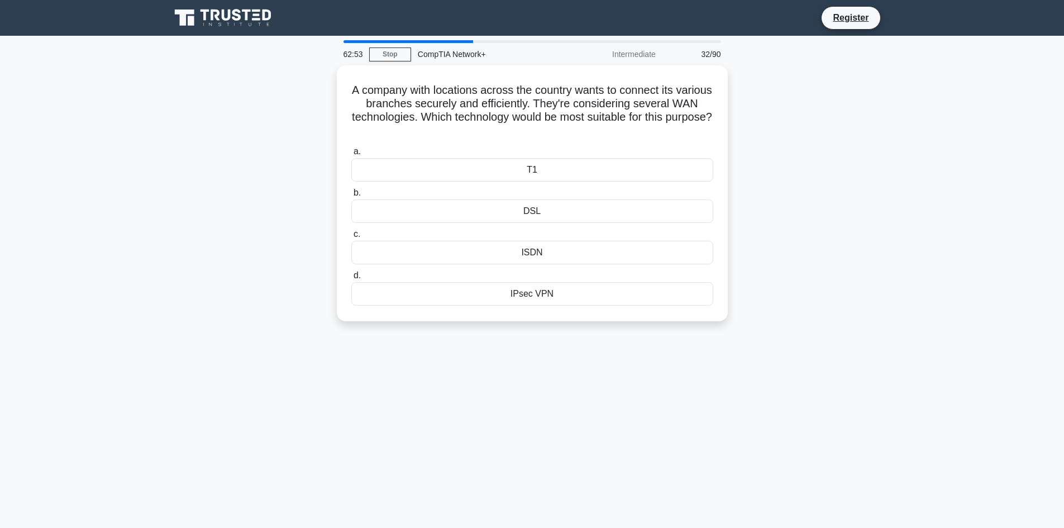
drag, startPoint x: 357, startPoint y: 80, endPoint x: 656, endPoint y: 342, distance: 397.3
click at [645, 332] on div "A company with locations across the country wants to connect its various branch…" at bounding box center [532, 199] width 737 height 269
copy div "A company with locations across the country wants to connect its various branch…"
click at [287, 338] on div "62:33 Stop CompTIA Network+ Intermediate 32/90 A company with locations across …" at bounding box center [532, 319] width 737 height 559
click at [517, 290] on div "IPsec VPN" at bounding box center [532, 290] width 362 height 23
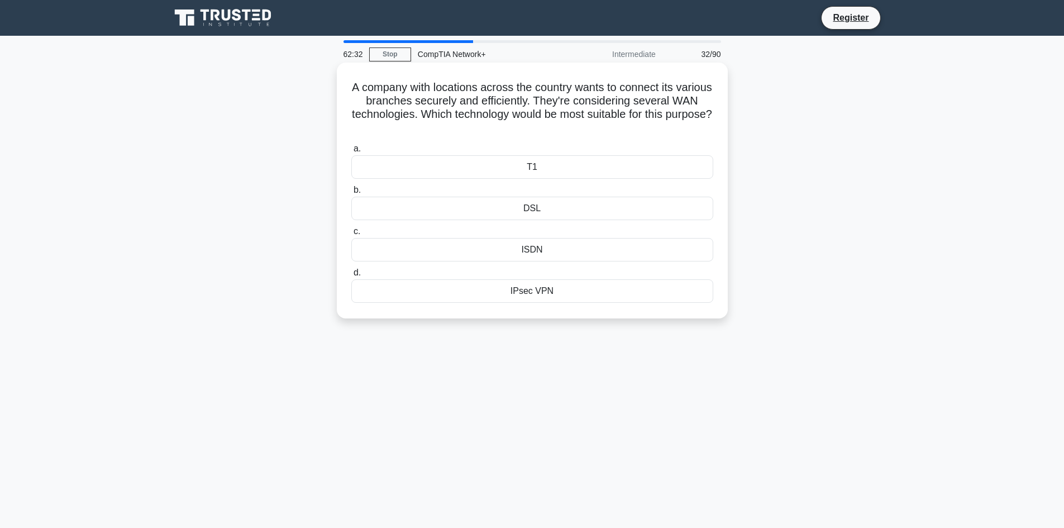
click at [351, 276] on input "d. IPsec VPN" at bounding box center [351, 272] width 0 height 7
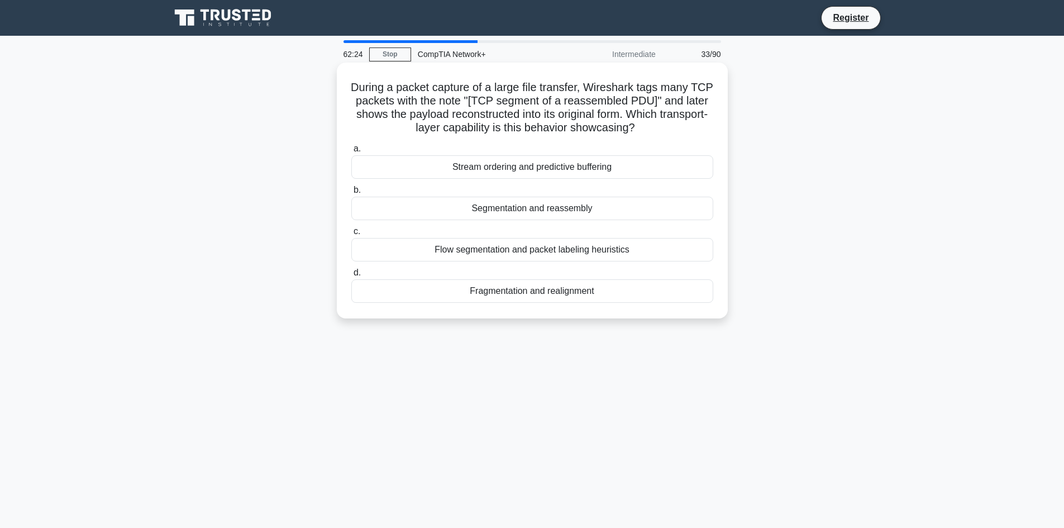
click at [465, 250] on div "Flow segmentation and packet labeling heuristics" at bounding box center [532, 249] width 362 height 23
click at [351, 235] on input "c. Flow segmentation and packet labeling heuristics" at bounding box center [351, 231] width 0 height 7
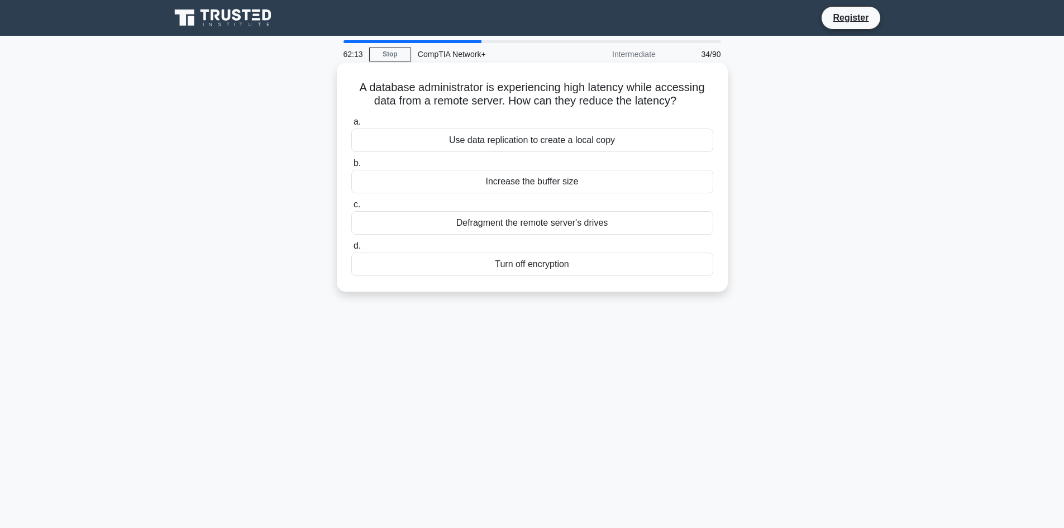
click at [485, 229] on div "Defragment the remote server's drives" at bounding box center [532, 222] width 362 height 23
click at [351, 208] on input "c. Defragment the remote server's drives" at bounding box center [351, 204] width 0 height 7
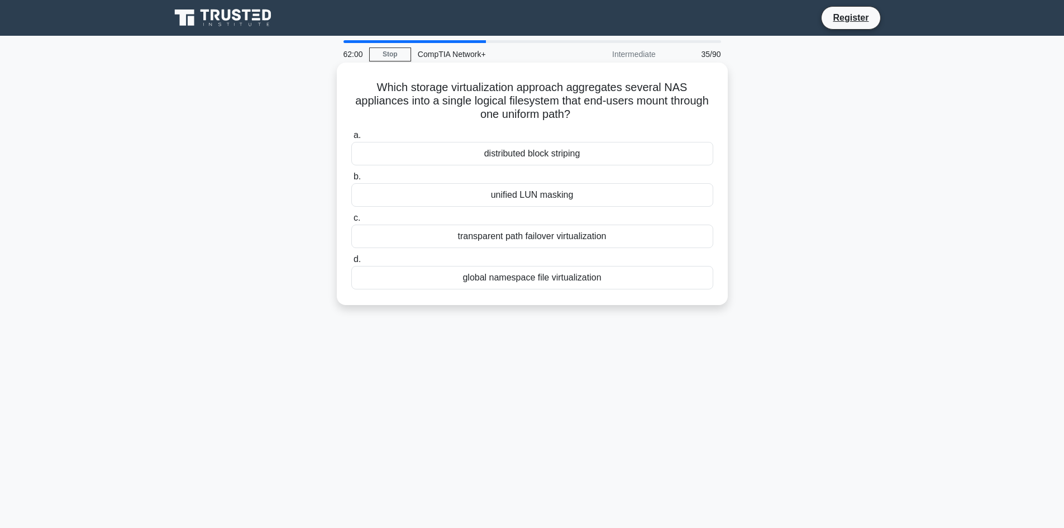
drag, startPoint x: 380, startPoint y: 91, endPoint x: 632, endPoint y: 305, distance: 330.9
click at [632, 305] on div "Which storage virtualization approach aggregates several NAS appliances into a …" at bounding box center [532, 184] width 391 height 242
click at [508, 383] on div "61:45 Stop CompTIA Network+ Intermediate 35/90 Which storage virtualization app…" at bounding box center [532, 319] width 737 height 559
click at [531, 238] on div "transparent path failover virtualization" at bounding box center [532, 236] width 362 height 23
click at [351, 222] on input "c. transparent path failover virtualization" at bounding box center [351, 217] width 0 height 7
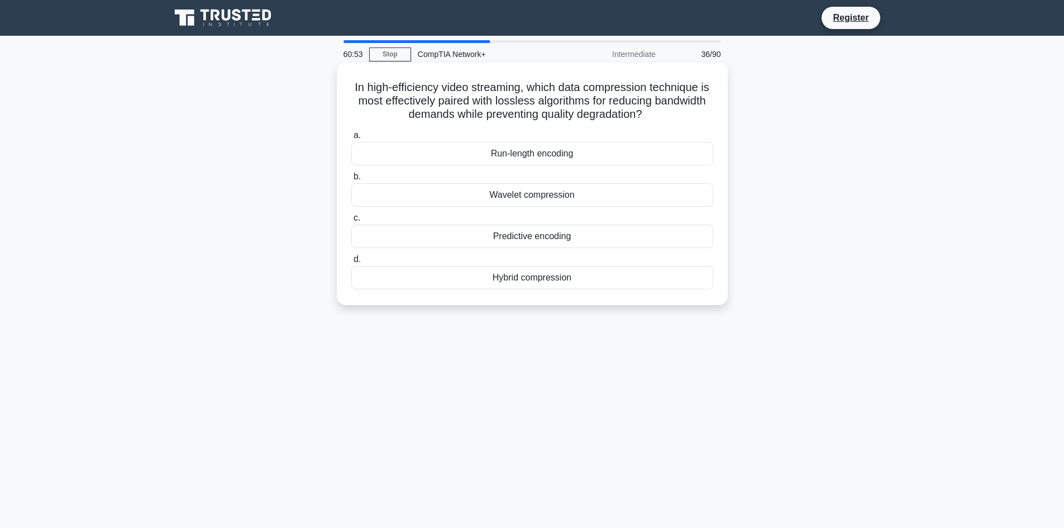
click at [508, 155] on div "Run-length encoding" at bounding box center [532, 153] width 362 height 23
click at [351, 139] on input "a. Run-length encoding" at bounding box center [351, 135] width 0 height 7
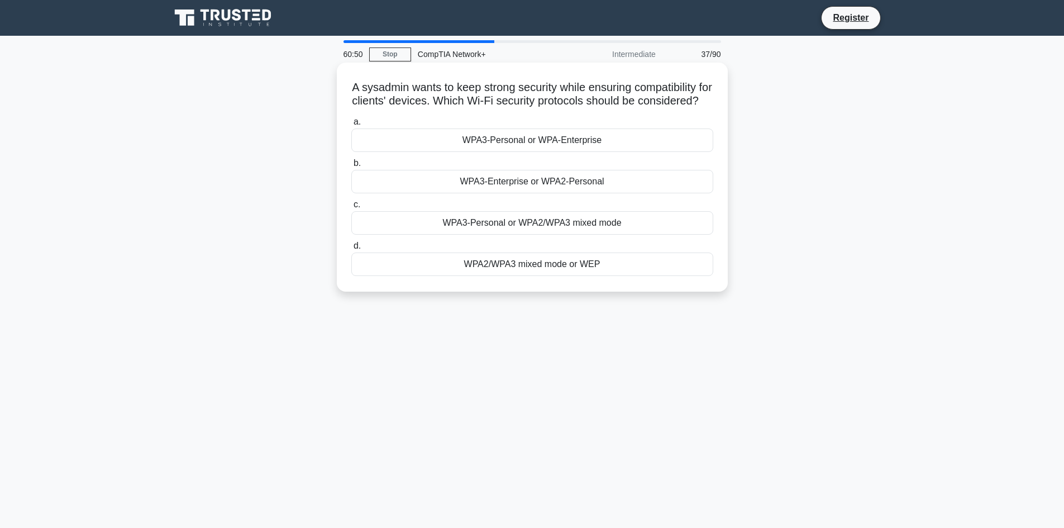
click at [504, 276] on div "WPA2/WPA3 mixed mode or WEP" at bounding box center [532, 263] width 362 height 23
click at [351, 250] on input "d. WPA2/WPA3 mixed mode or WEP" at bounding box center [351, 245] width 0 height 7
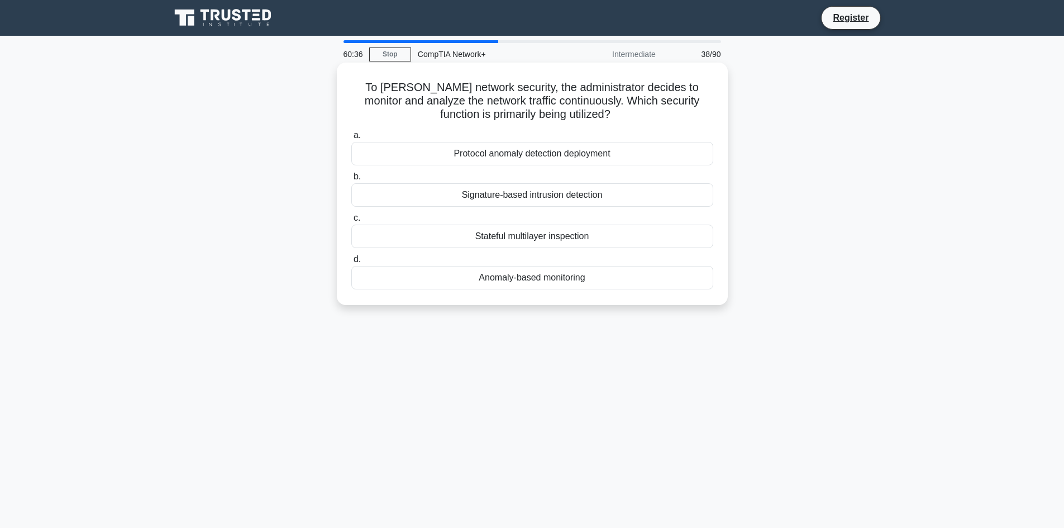
drag, startPoint x: 356, startPoint y: 82, endPoint x: 684, endPoint y: 302, distance: 395.3
click at [684, 305] on div "To [PERSON_NAME] network security, the administrator decides to monitor and ana…" at bounding box center [532, 184] width 391 height 242
click at [409, 472] on div "60:24 Stop CompTIA Network+ Intermediate 38/90 To [PERSON_NAME] network securit…" at bounding box center [532, 319] width 737 height 559
click at [494, 154] on div "Protocol anomaly detection deployment" at bounding box center [532, 153] width 362 height 23
click at [351, 139] on input "a. Protocol anomaly detection deployment" at bounding box center [351, 135] width 0 height 7
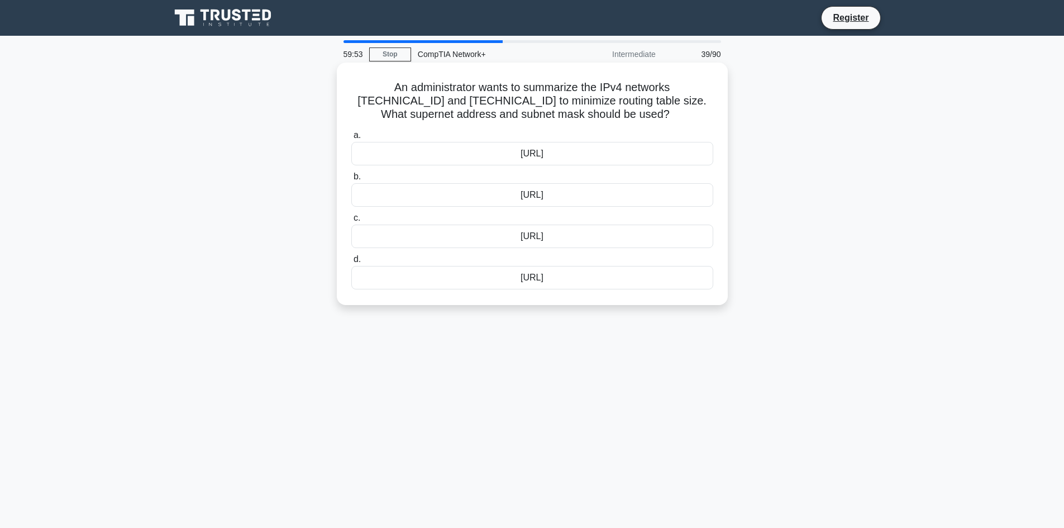
click at [562, 156] on div "[URL]" at bounding box center [532, 153] width 362 height 23
click at [351, 139] on input "a. [URL]" at bounding box center [351, 135] width 0 height 7
click at [567, 200] on div "DSL" at bounding box center [532, 194] width 362 height 23
click at [351, 180] on input "b. DSL" at bounding box center [351, 176] width 0 height 7
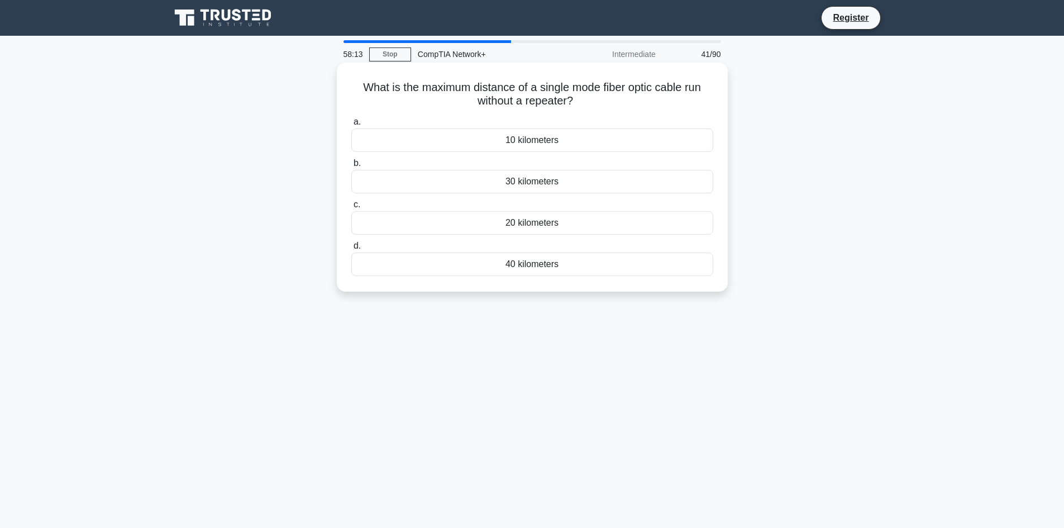
drag, startPoint x: 354, startPoint y: 84, endPoint x: 615, endPoint y: 287, distance: 330.8
click at [619, 289] on div "What is the maximum distance of a single mode fiber optic cable run without a r…" at bounding box center [532, 177] width 391 height 229
drag, startPoint x: 180, startPoint y: 325, endPoint x: 282, endPoint y: 308, distance: 102.5
click at [180, 325] on div "58:02 Stop CompTIA Network+ Intermediate 41/90 What is the maximum distance of …" at bounding box center [532, 319] width 737 height 559
click at [498, 228] on div "20 kilometers" at bounding box center [532, 222] width 362 height 23
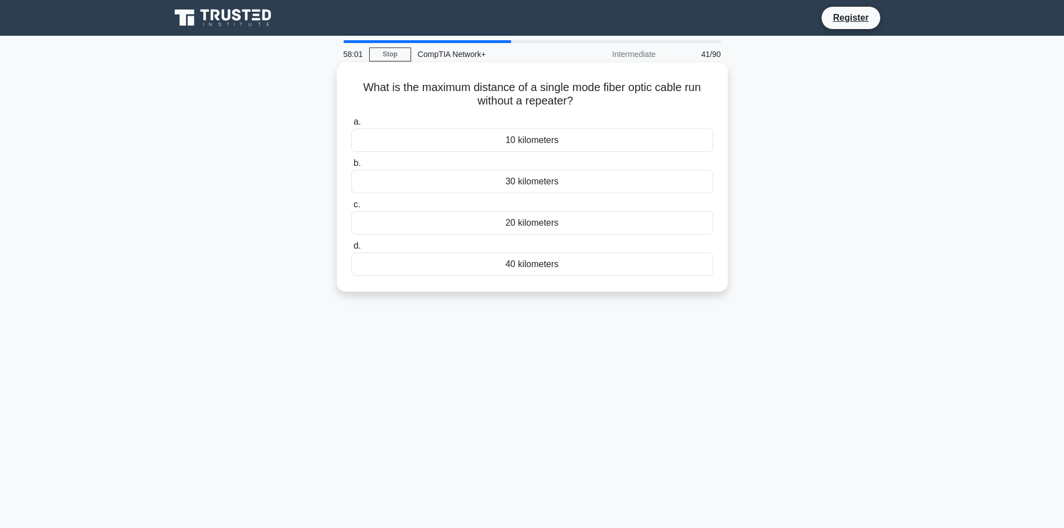
click at [351, 208] on input "c. 20 kilometers" at bounding box center [351, 204] width 0 height 7
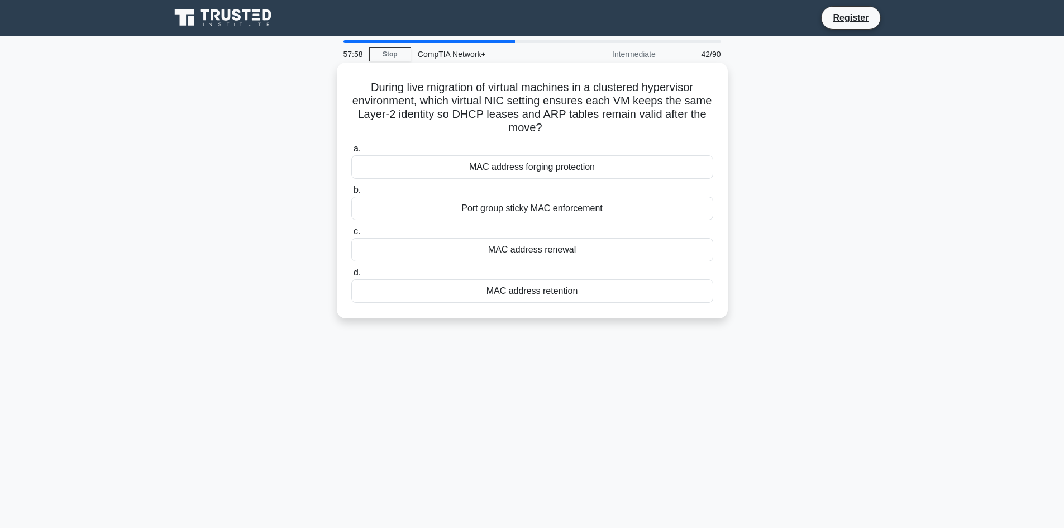
click at [528, 172] on div "MAC address forging protection" at bounding box center [532, 166] width 362 height 23
click at [351, 152] on input "a. MAC address forging protection" at bounding box center [351, 148] width 0 height 7
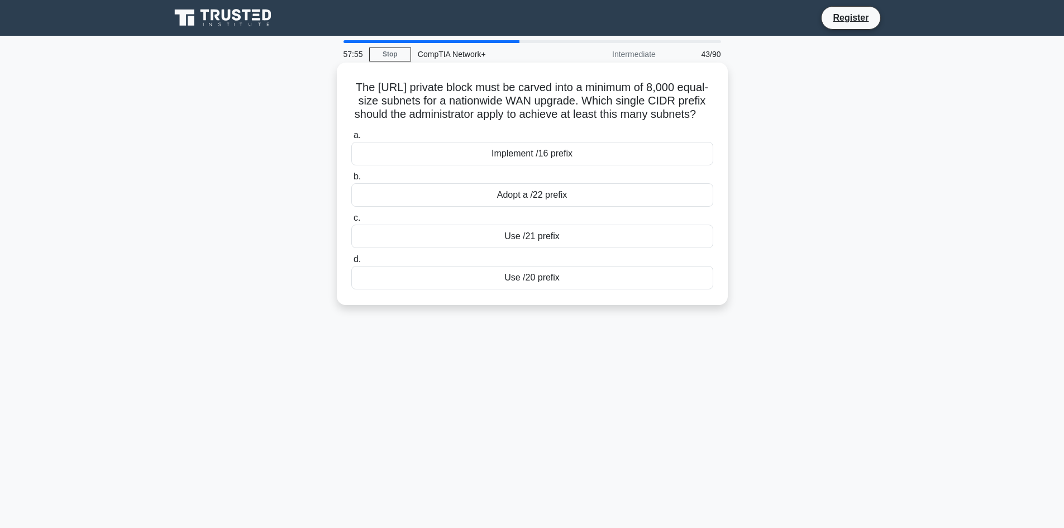
click at [528, 207] on div "Adopt a /22 prefix" at bounding box center [532, 194] width 362 height 23
click at [351, 180] on input "b. Adopt a /22 prefix" at bounding box center [351, 176] width 0 height 7
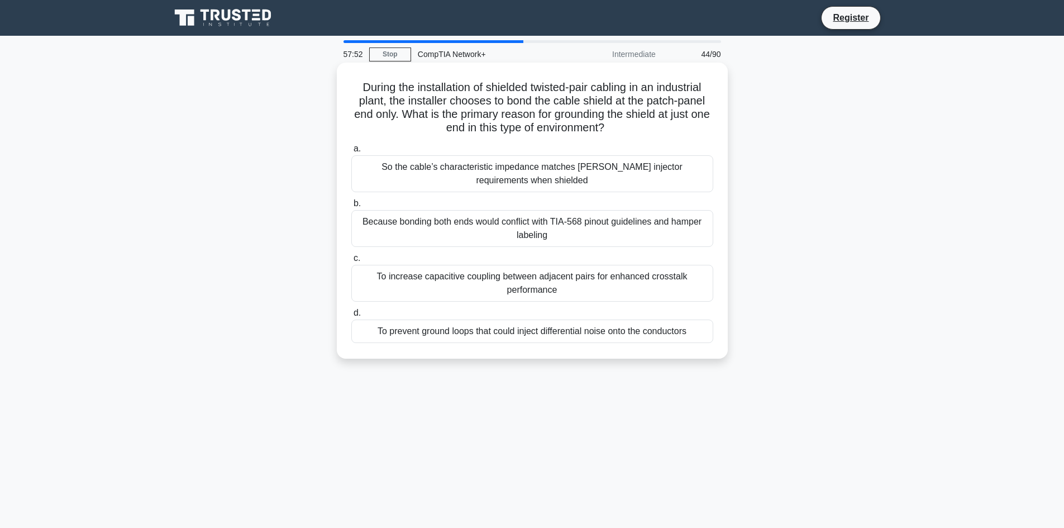
click at [416, 226] on div "Because bonding both ends would conflict with TIA-568 pinout guidelines and ham…" at bounding box center [532, 228] width 362 height 37
click at [351, 207] on input "b. Because bonding both ends would conflict with TIA-568 pinout guidelines and …" at bounding box center [351, 203] width 0 height 7
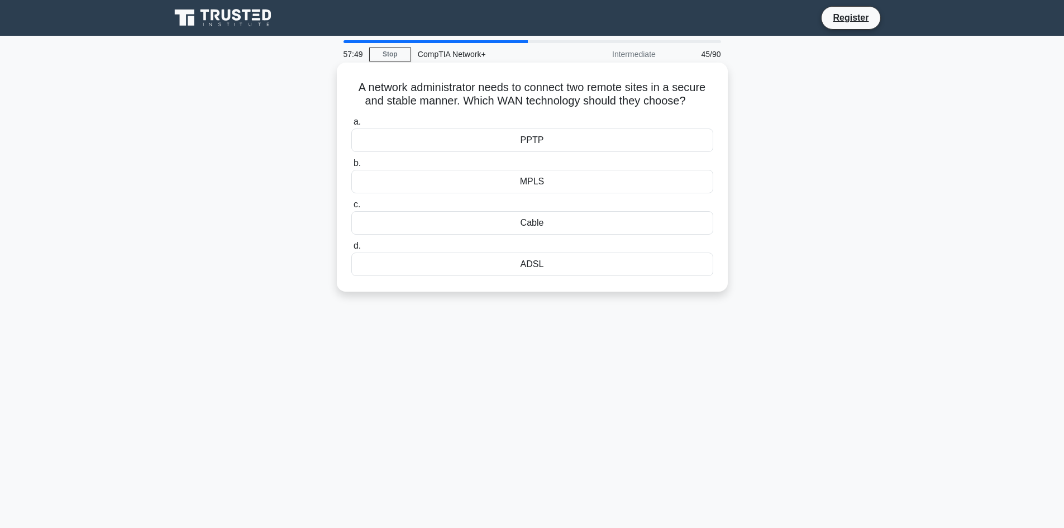
drag, startPoint x: 352, startPoint y: 87, endPoint x: 622, endPoint y: 291, distance: 338.1
click at [623, 291] on div "A network administrator needs to connect two remote sites in a secure and stabl…" at bounding box center [532, 177] width 391 height 229
click at [72, 254] on main "57:37 Stop CompTIA Network+ Intermediate 45/90 A network administrator needs to…" at bounding box center [532, 319] width 1064 height 567
click at [426, 176] on div "MPLS" at bounding box center [532, 181] width 362 height 23
click at [351, 167] on input "b. MPLS" at bounding box center [351, 163] width 0 height 7
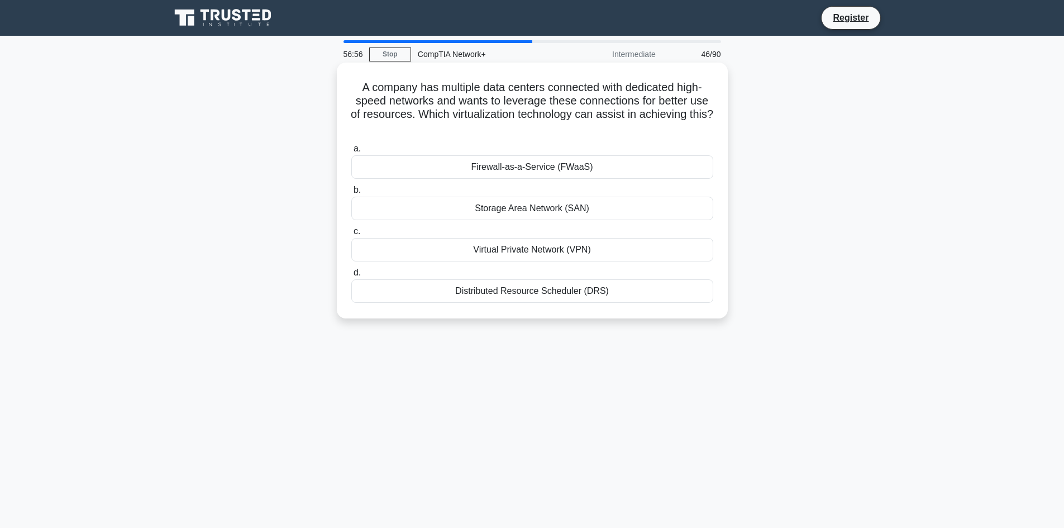
click at [546, 256] on div "Virtual Private Network (VPN)" at bounding box center [532, 249] width 362 height 23
click at [351, 235] on input "c. Virtual Private Network (VPN)" at bounding box center [351, 231] width 0 height 7
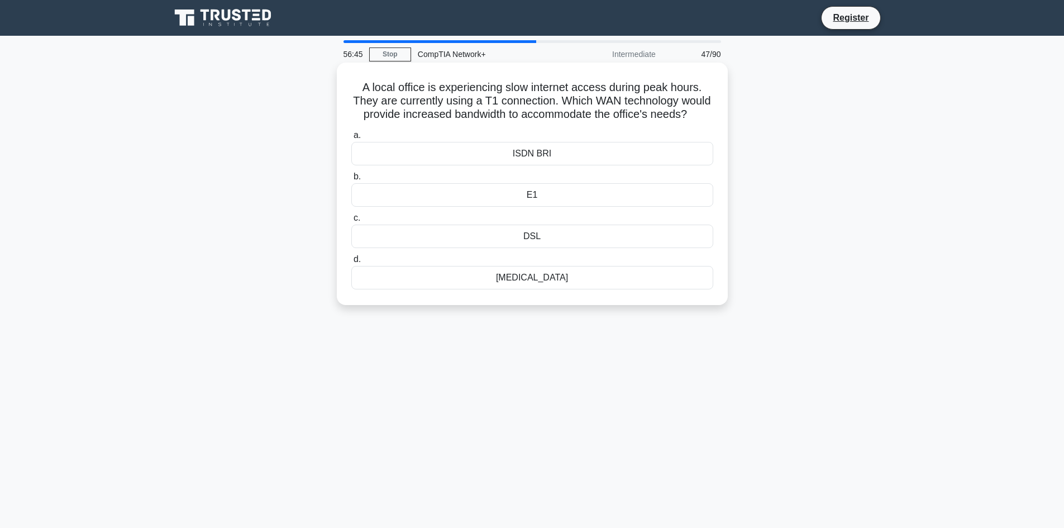
click at [529, 289] on div "[MEDICAL_DATA]" at bounding box center [532, 277] width 362 height 23
click at [351, 263] on input "d. [MEDICAL_DATA]" at bounding box center [351, 259] width 0 height 7
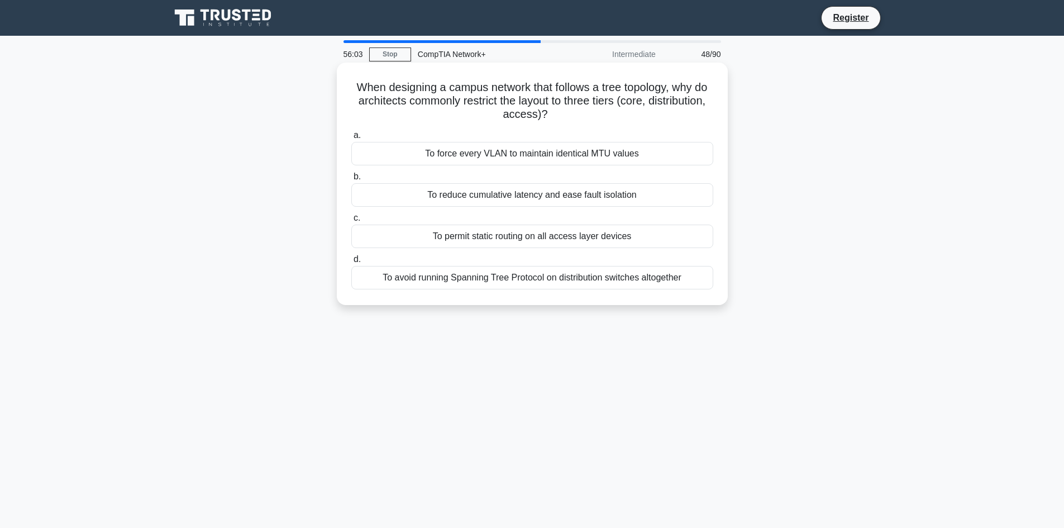
click at [464, 237] on div "To permit static routing on all access layer devices" at bounding box center [532, 236] width 362 height 23
click at [351, 222] on input "c. To permit static routing on all access layer devices" at bounding box center [351, 217] width 0 height 7
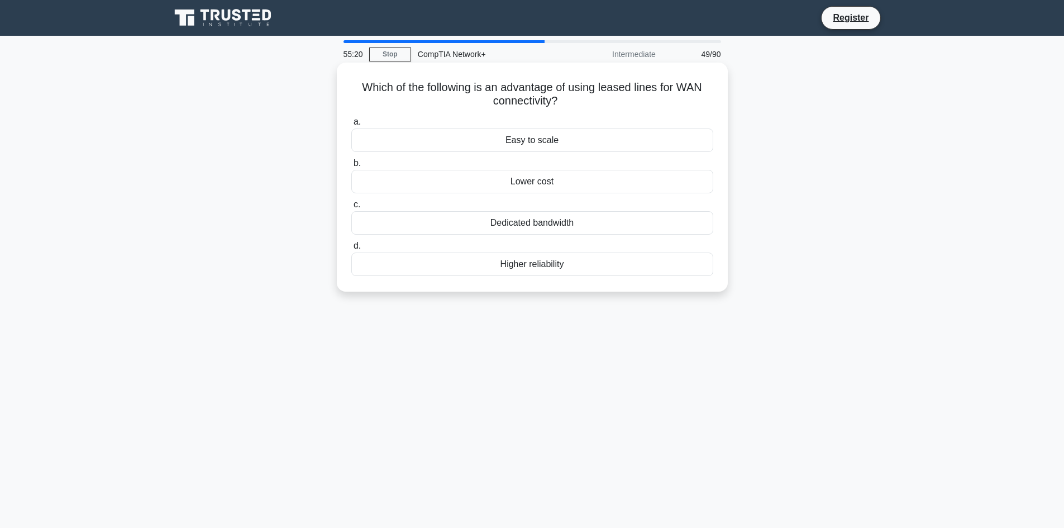
click at [548, 265] on div "Higher reliability" at bounding box center [532, 263] width 362 height 23
click at [351, 250] on input "d. Higher reliability" at bounding box center [351, 245] width 0 height 7
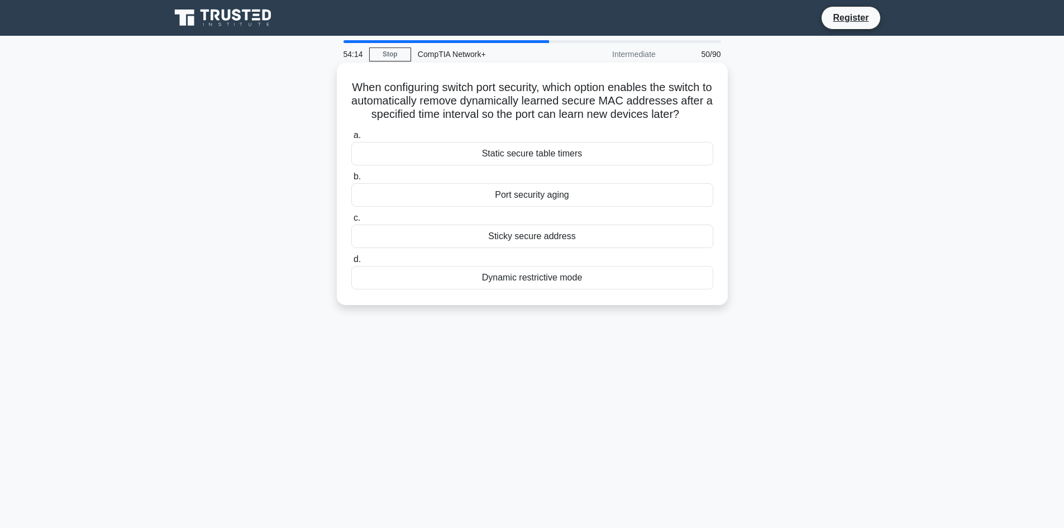
click at [550, 207] on div "Port security aging" at bounding box center [532, 194] width 362 height 23
click at [351, 180] on input "b. Port security aging" at bounding box center [351, 176] width 0 height 7
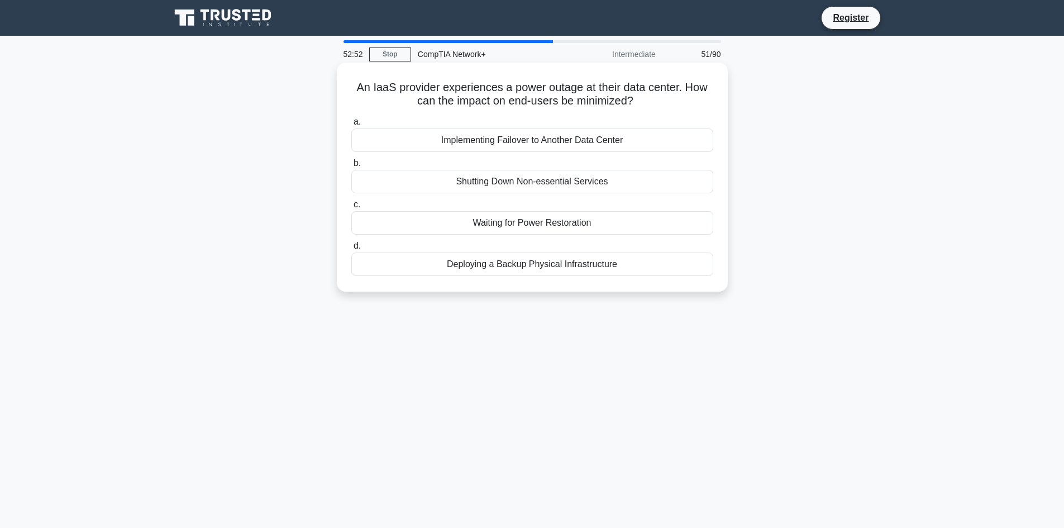
click at [466, 140] on div "Implementing Failover to Another Data Center" at bounding box center [532, 139] width 362 height 23
click at [351, 126] on input "a. Implementing Failover to Another Data Center" at bounding box center [351, 121] width 0 height 7
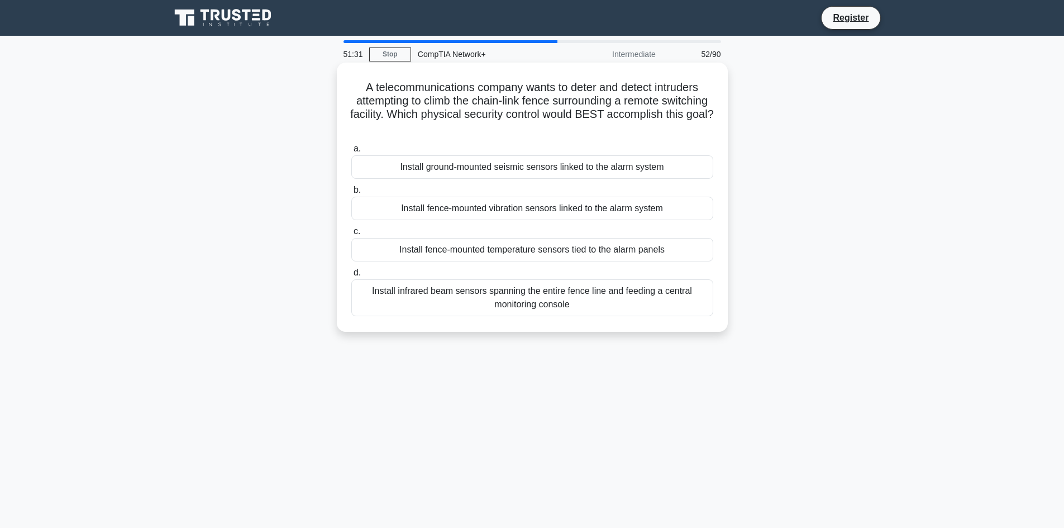
click at [444, 206] on div "Install fence-mounted vibration sensors linked to the alarm system" at bounding box center [532, 208] width 362 height 23
click at [351, 194] on input "b. Install fence-mounted vibration sensors linked to the alarm system" at bounding box center [351, 190] width 0 height 7
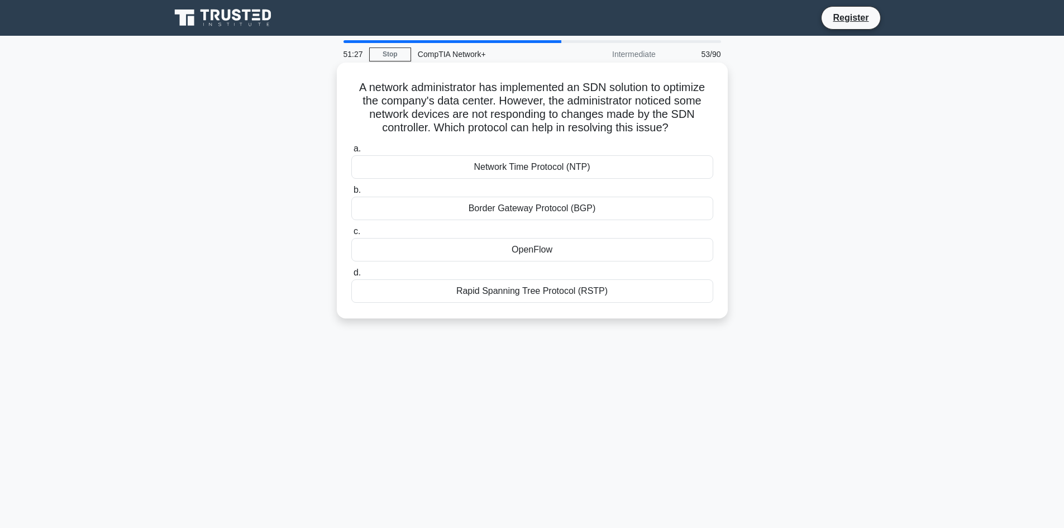
click at [603, 176] on div "Network Time Protocol (NTP)" at bounding box center [532, 166] width 362 height 23
click at [351, 152] on input "a. Network Time Protocol (NTP)" at bounding box center [351, 148] width 0 height 7
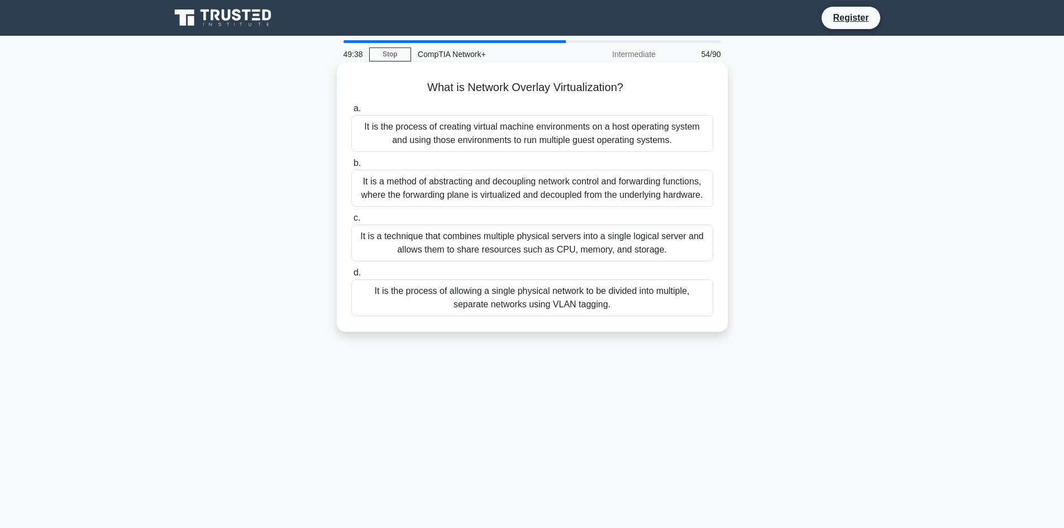
click at [540, 301] on div "It is the process of allowing a single physical network to be divided into mult…" at bounding box center [532, 297] width 362 height 37
click at [351, 276] on input "d. It is the process of allowing a single physical network to be divided into m…" at bounding box center [351, 272] width 0 height 7
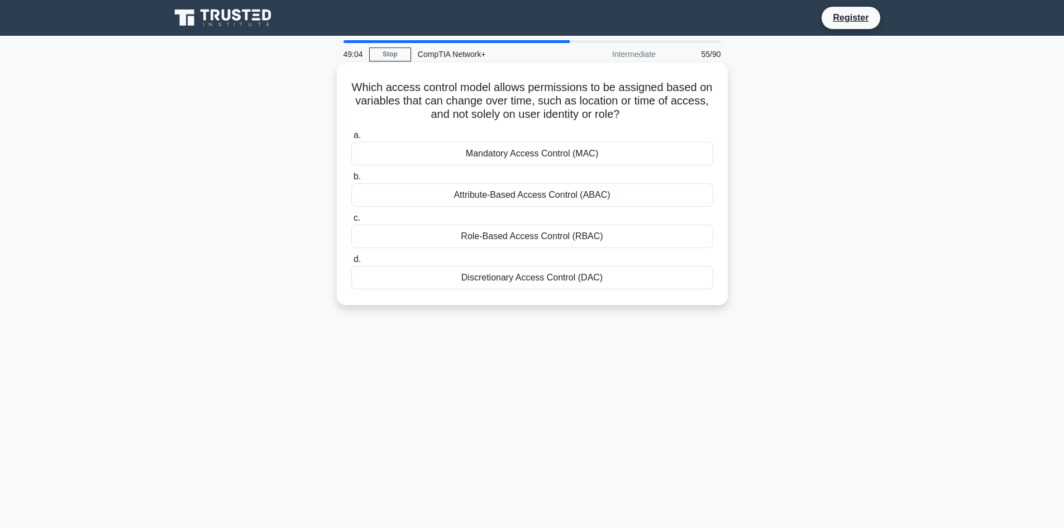
click at [574, 149] on div "Mandatory Access Control (MAC)" at bounding box center [532, 153] width 362 height 23
click at [351, 139] on input "a. Mandatory Access Control (MAC)" at bounding box center [351, 135] width 0 height 7
click at [538, 238] on div "Decreased security" at bounding box center [532, 236] width 362 height 23
click at [351, 222] on input "c. Decreased security" at bounding box center [351, 217] width 0 height 7
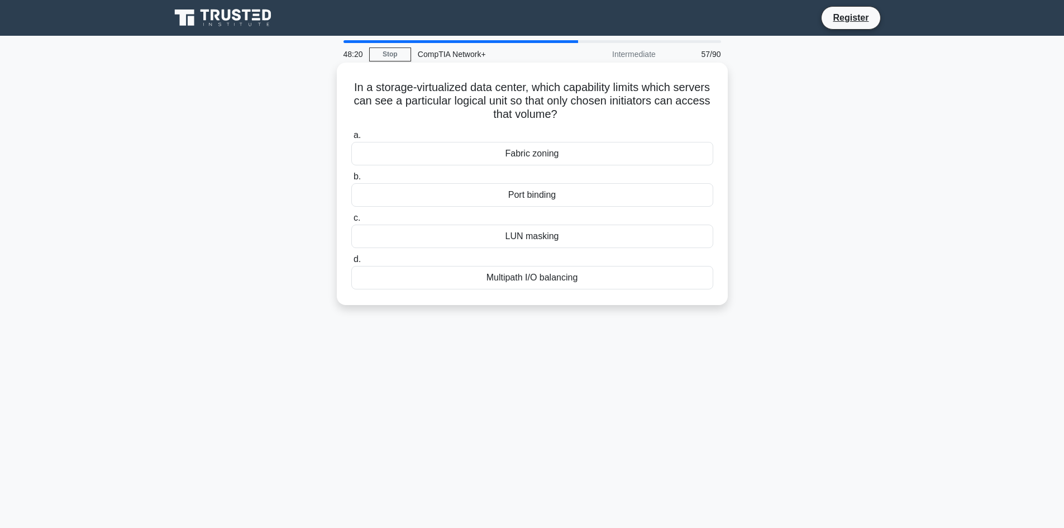
click at [574, 196] on div "Port binding" at bounding box center [532, 194] width 362 height 23
click at [351, 180] on input "b. Port binding" at bounding box center [351, 176] width 0 height 7
click at [509, 196] on div "ICMPv6 Router Solicitation" at bounding box center [532, 194] width 362 height 23
click at [351, 180] on input "b. ICMPv6 Router Solicitation" at bounding box center [351, 176] width 0 height 7
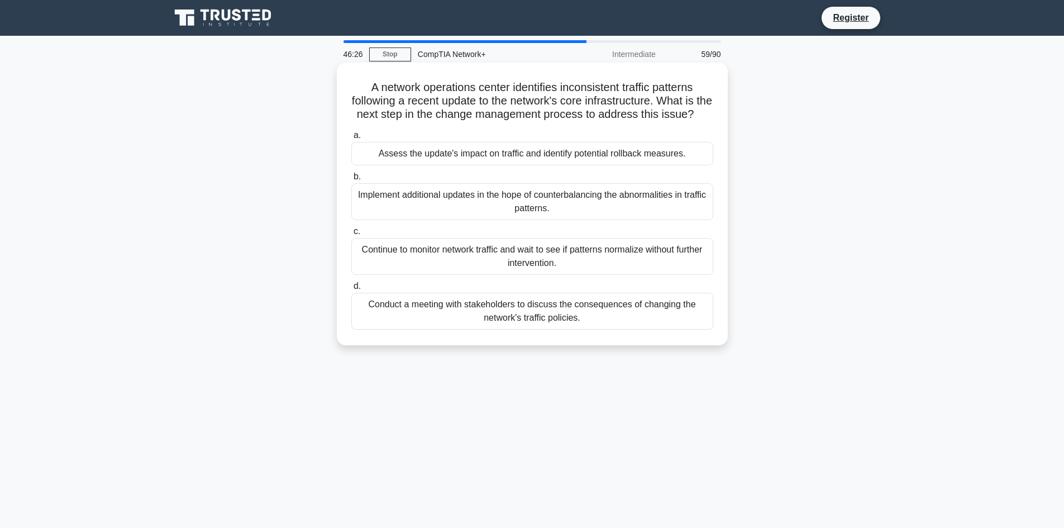
click at [540, 212] on div "Implement additional updates in the hope of counterbalancing the abnormalities …" at bounding box center [532, 201] width 362 height 37
click at [351, 180] on input "b. Implement additional updates in the hope of counterbalancing the abnormaliti…" at bounding box center [351, 176] width 0 height 7
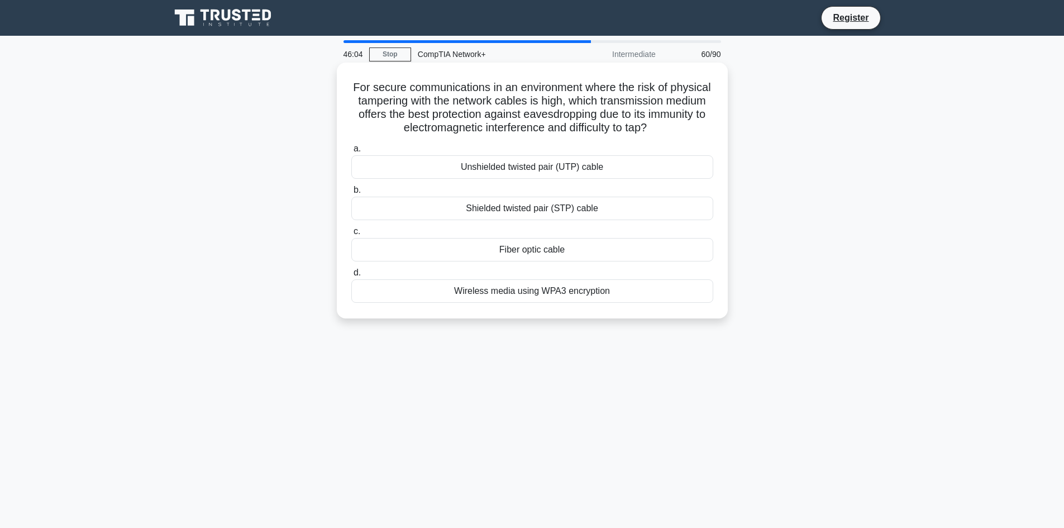
click at [538, 250] on div "Fiber optic cable" at bounding box center [532, 249] width 362 height 23
click at [351, 235] on input "c. Fiber optic cable" at bounding box center [351, 231] width 0 height 7
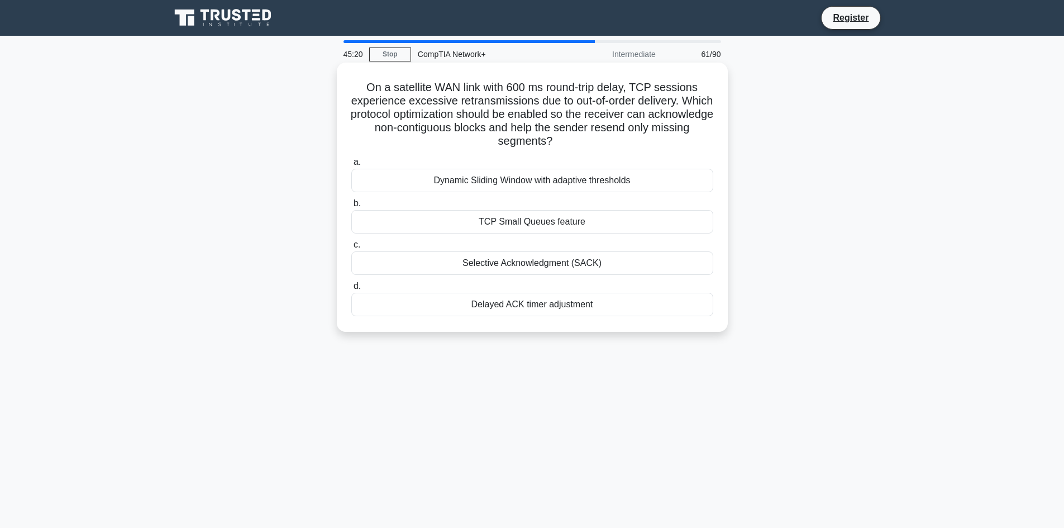
click at [575, 225] on div "TCP Small Queues feature" at bounding box center [532, 221] width 362 height 23
click at [351, 207] on input "b. TCP Small Queues feature" at bounding box center [351, 203] width 0 height 7
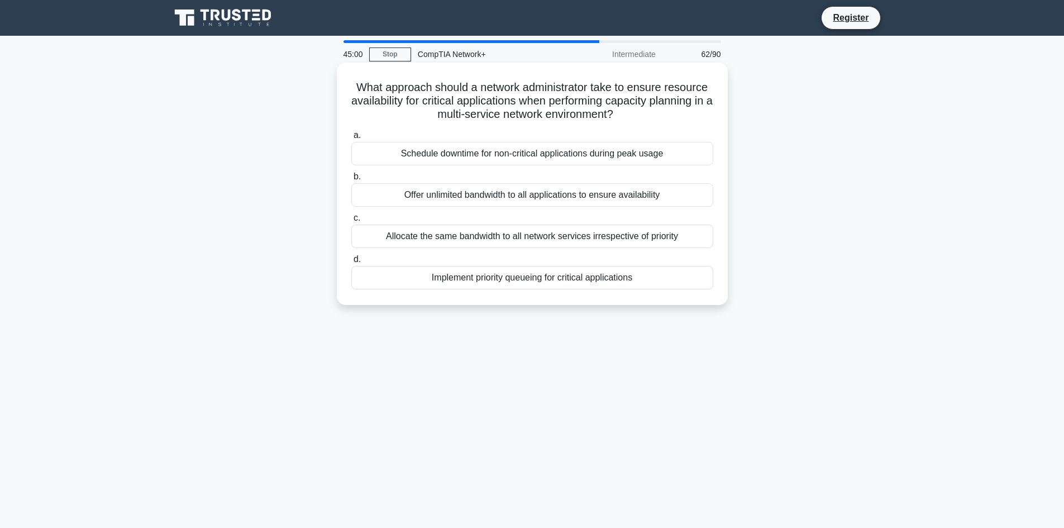
click at [485, 153] on div "Schedule downtime for non-critical applications during peak usage" at bounding box center [532, 153] width 362 height 23
click at [351, 139] on input "a. Schedule downtime for non-critical applications during peak usage" at bounding box center [351, 135] width 0 height 7
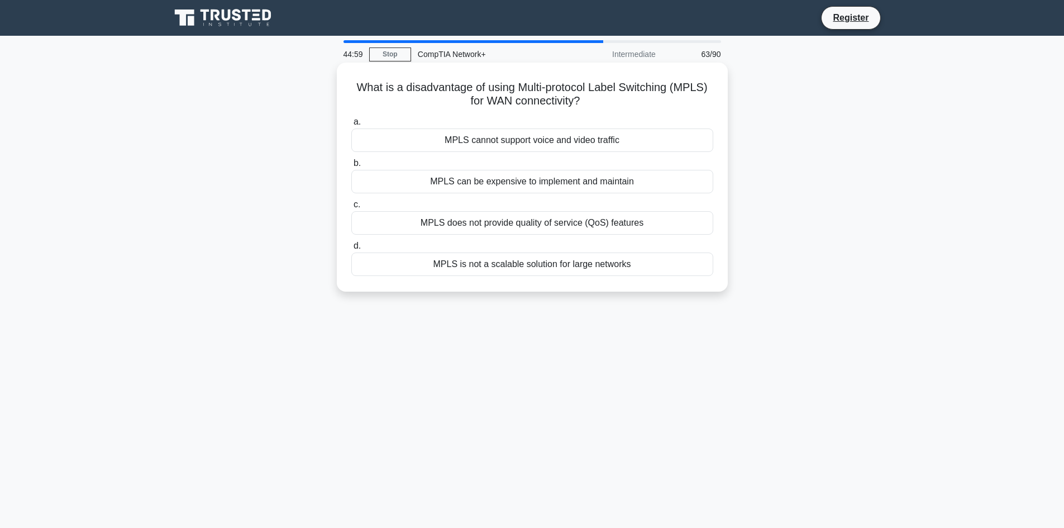
click at [486, 248] on label "d. MPLS is not a scalable solution for large networks" at bounding box center [532, 257] width 362 height 37
click at [351, 248] on input "d. MPLS is not a scalable solution for large networks" at bounding box center [351, 245] width 0 height 7
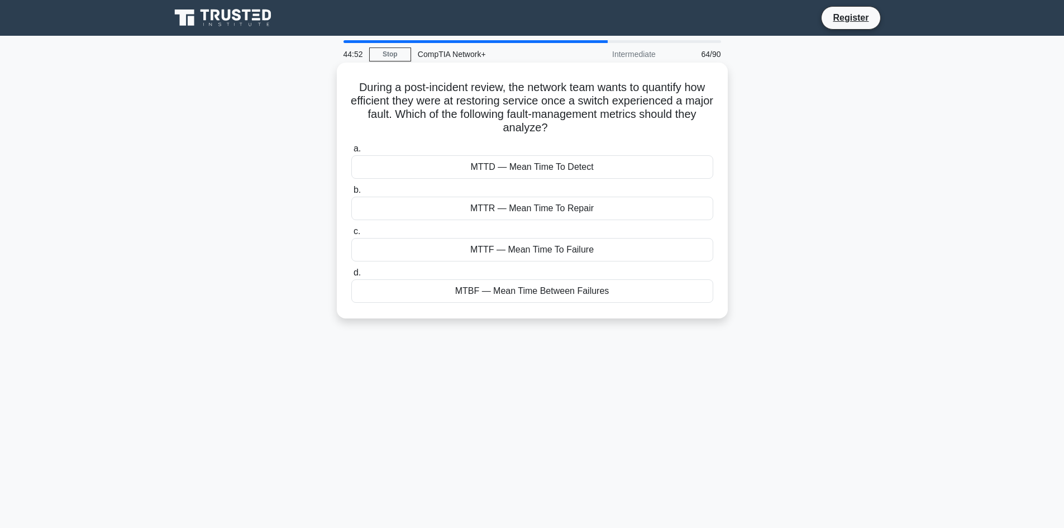
click at [502, 165] on div "MTTD — Mean Time To Detect" at bounding box center [532, 166] width 362 height 23
click at [351, 152] on input "a. MTTD — Mean Time To Detect" at bounding box center [351, 148] width 0 height 7
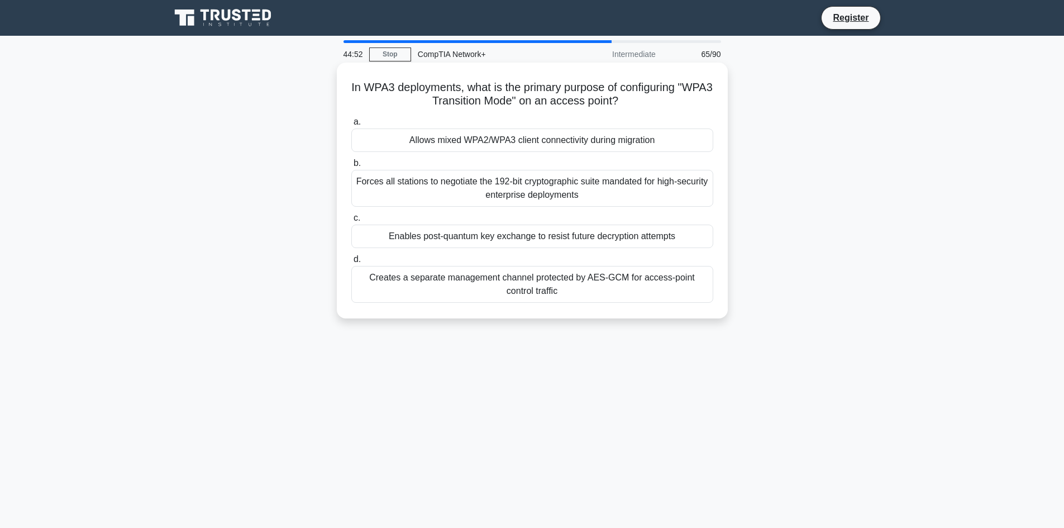
click at [493, 194] on div "Forces all stations to negotiate the 192-bit cryptographic suite mandated for h…" at bounding box center [532, 188] width 362 height 37
click at [351, 167] on input "b. Forces all stations to negotiate the 192-bit cryptographic suite mandated fo…" at bounding box center [351, 163] width 0 height 7
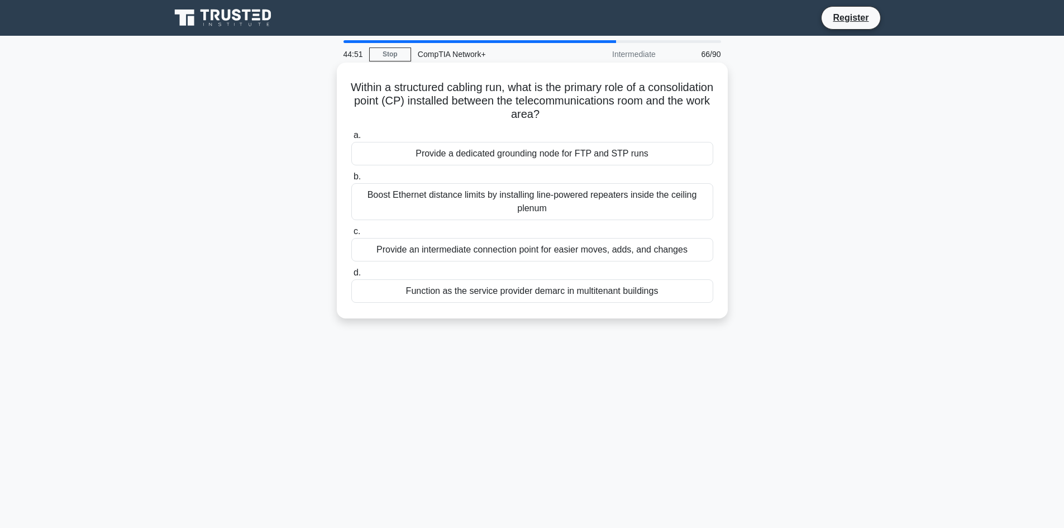
click at [493, 246] on div "Provide an intermediate connection point for easier moves, adds, and changes" at bounding box center [532, 249] width 362 height 23
click at [351, 235] on input "c. Provide an intermediate connection point for easier moves, adds, and changes" at bounding box center [351, 231] width 0 height 7
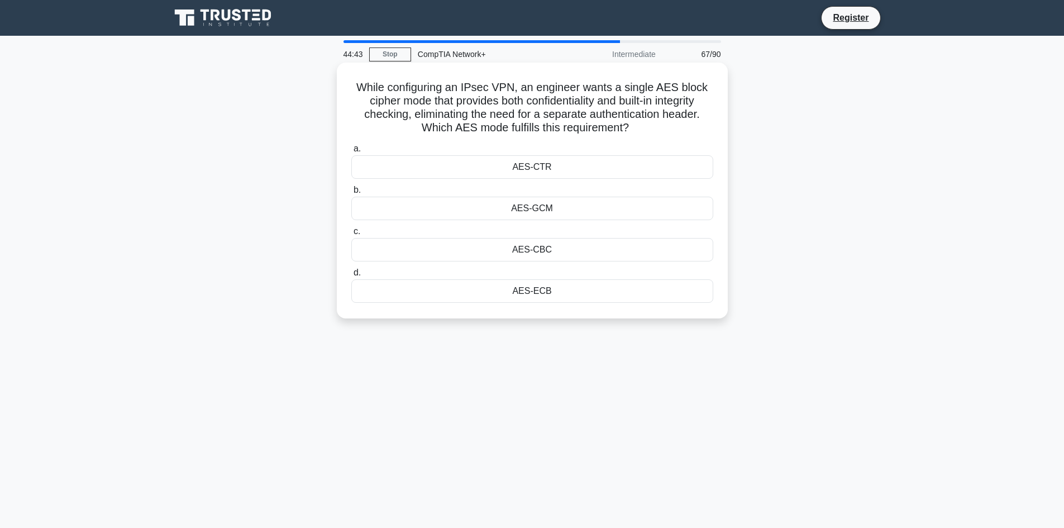
click at [583, 149] on label "a. AES-CTR" at bounding box center [532, 160] width 362 height 37
click at [351, 149] on input "a. AES-CTR" at bounding box center [351, 148] width 0 height 7
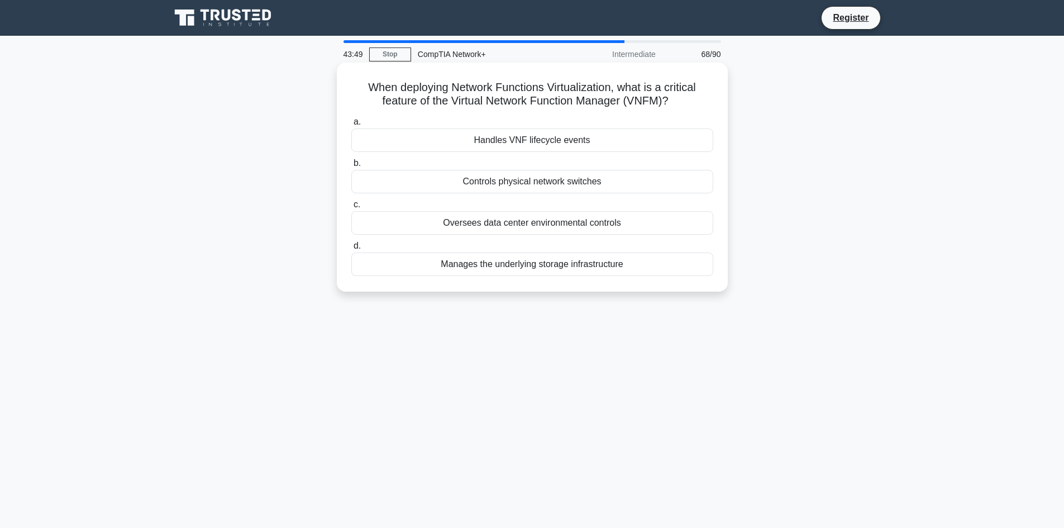
click at [556, 183] on div "Controls physical network switches" at bounding box center [532, 181] width 362 height 23
click at [351, 167] on input "b. Controls physical network switches" at bounding box center [351, 163] width 0 height 7
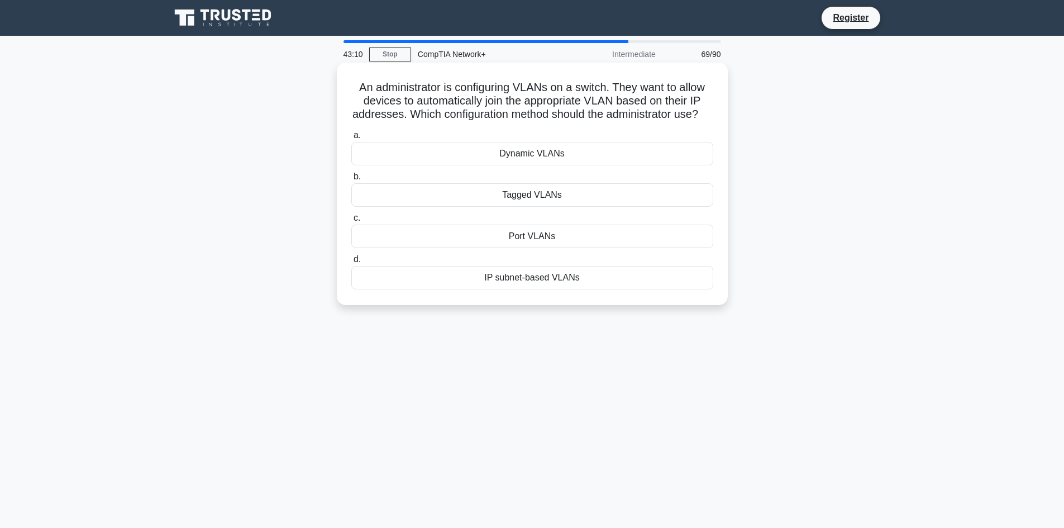
click at [523, 165] on div "Dynamic VLANs" at bounding box center [532, 153] width 362 height 23
click at [351, 139] on input "a. Dynamic VLANs" at bounding box center [351, 135] width 0 height 7
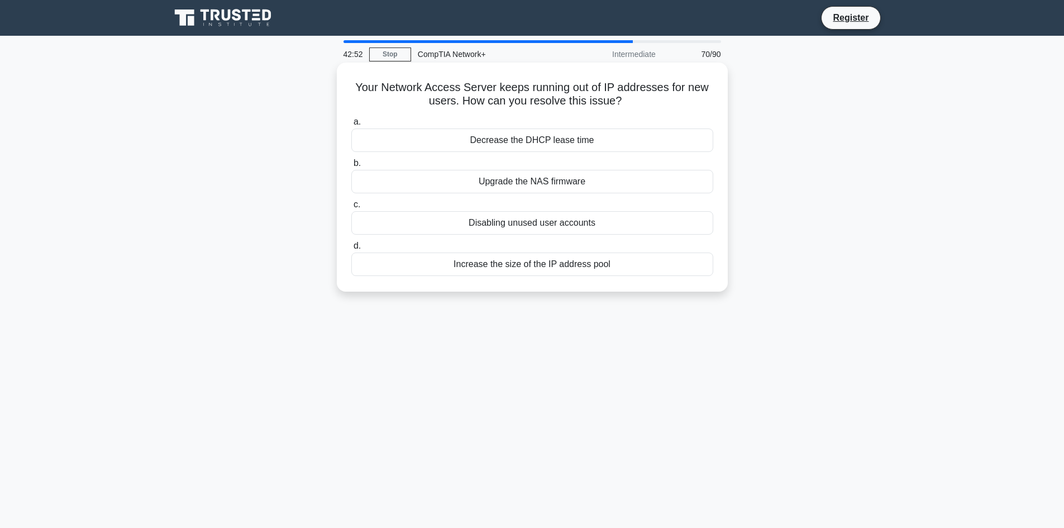
click at [524, 184] on div "Upgrade the NAS firmware" at bounding box center [532, 181] width 362 height 23
click at [351, 167] on input "b. Upgrade the NAS firmware" at bounding box center [351, 163] width 0 height 7
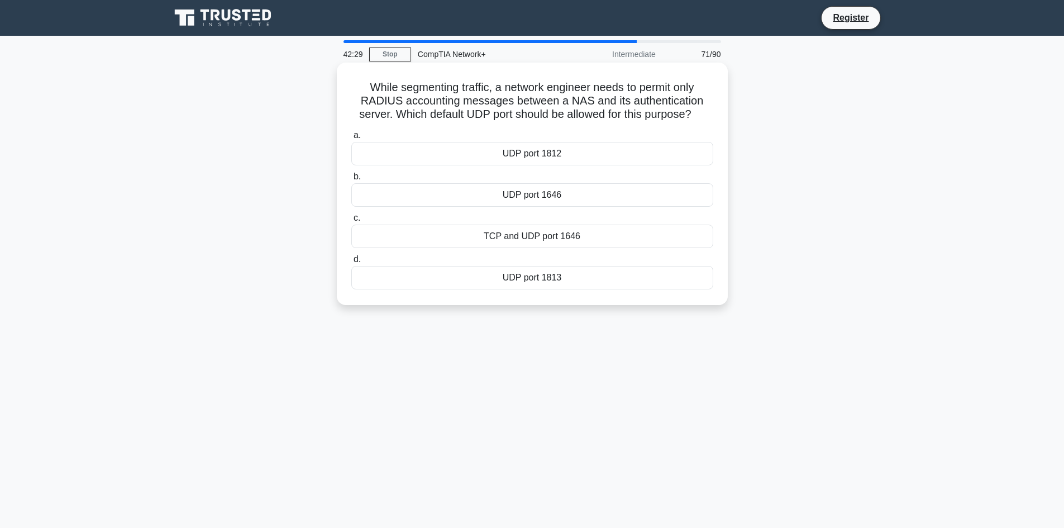
drag, startPoint x: 631, startPoint y: 233, endPoint x: 621, endPoint y: 238, distance: 11.0
click at [621, 238] on div "TCP and UDP port 1646" at bounding box center [532, 236] width 362 height 23
click at [351, 222] on input "c. TCP and UDP port 1646" at bounding box center [351, 217] width 0 height 7
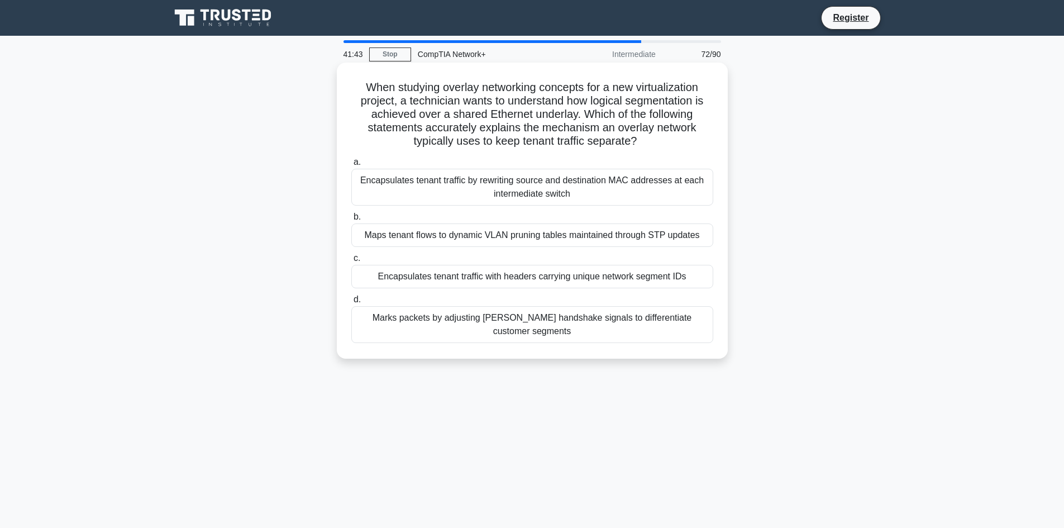
click at [448, 183] on div "Encapsulates tenant traffic by rewriting source and destination MAC addresses a…" at bounding box center [532, 187] width 362 height 37
click at [351, 166] on input "a. Encapsulates tenant traffic by rewriting source and destination MAC addresse…" at bounding box center [351, 162] width 0 height 7
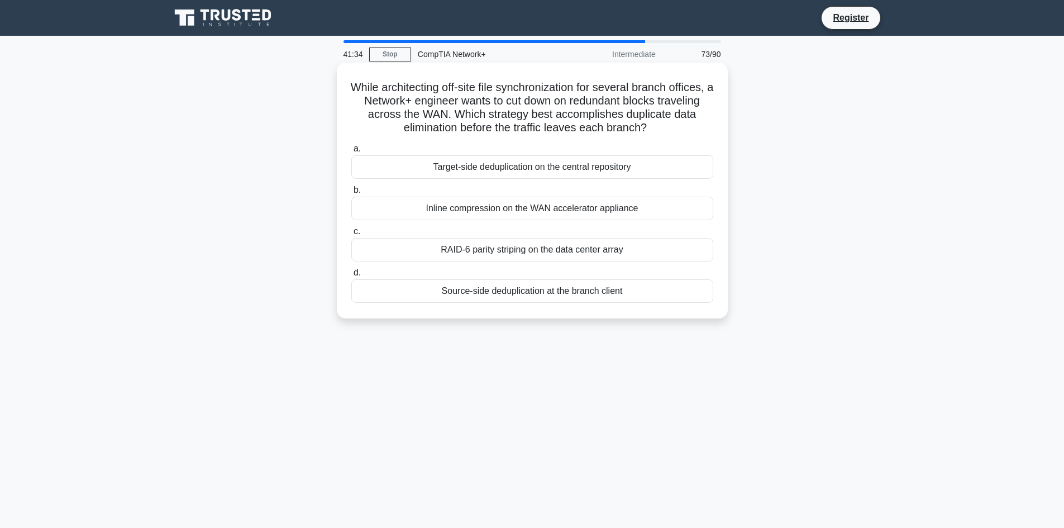
click at [447, 205] on div "Inline compression on the WAN accelerator appliance" at bounding box center [532, 208] width 362 height 23
click at [351, 194] on input "b. Inline compression on the WAN accelerator appliance" at bounding box center [351, 190] width 0 height 7
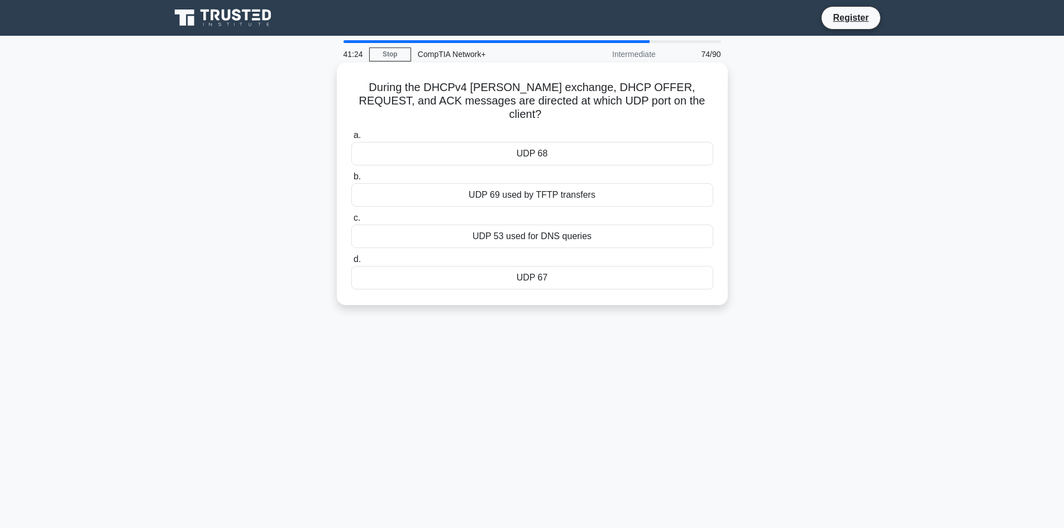
click at [553, 184] on div "UDP 69 used by TFTP transfers" at bounding box center [532, 194] width 362 height 23
click at [351, 180] on input "b. UDP 69 used by TFTP transfers" at bounding box center [351, 176] width 0 height 7
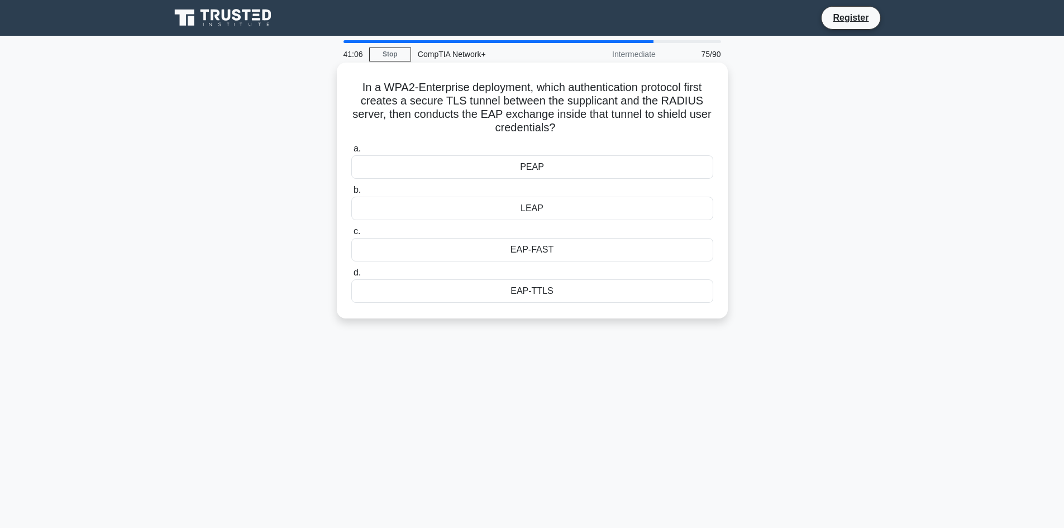
click at [542, 254] on div "EAP-FAST" at bounding box center [532, 249] width 362 height 23
click at [351, 235] on input "c. EAP-FAST" at bounding box center [351, 231] width 0 height 7
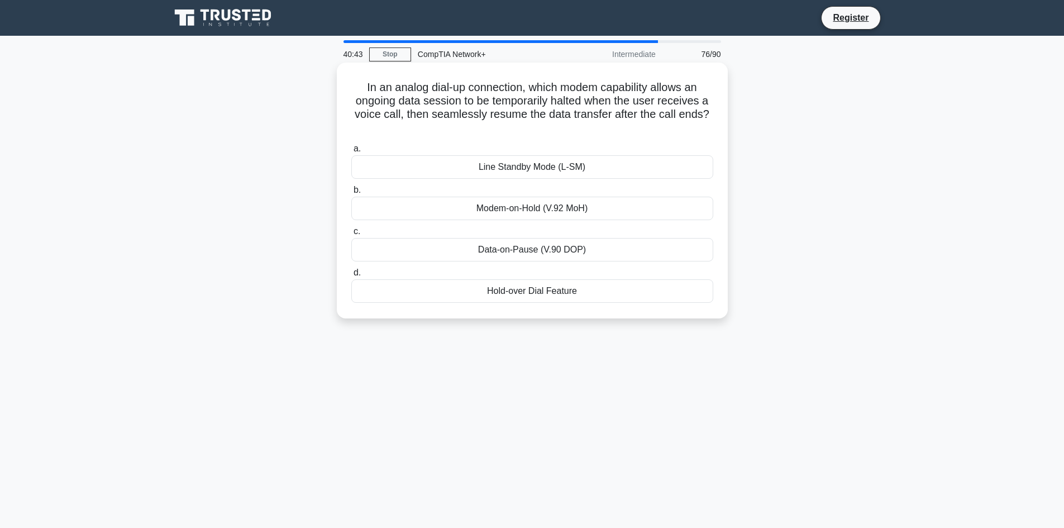
click at [561, 162] on div "Line Standby Mode (L-SM)" at bounding box center [532, 166] width 362 height 23
click at [351, 152] on input "a. Line Standby Mode (L-SM)" at bounding box center [351, 148] width 0 height 7
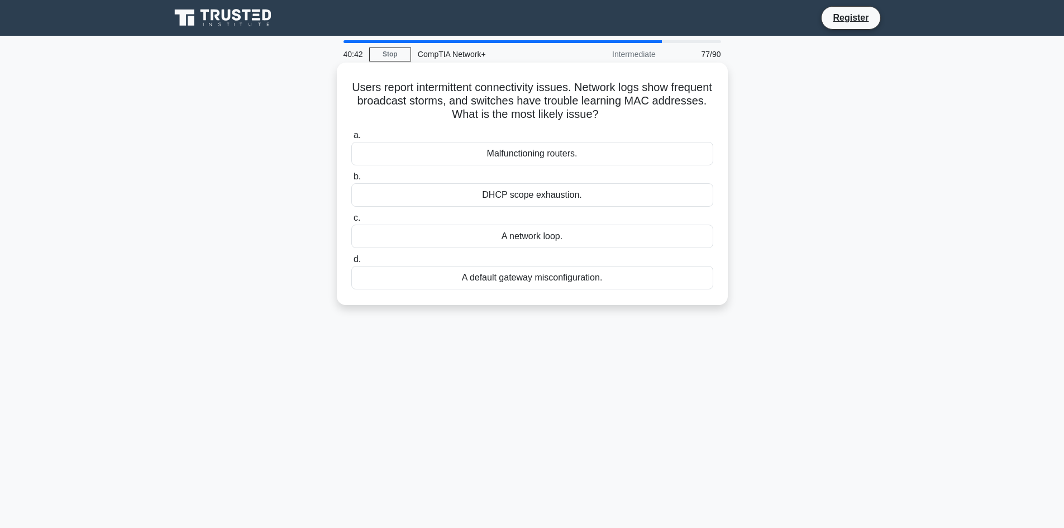
click at [542, 219] on label "c. A network loop." at bounding box center [532, 229] width 362 height 37
click at [351, 219] on input "c. A network loop." at bounding box center [351, 217] width 0 height 7
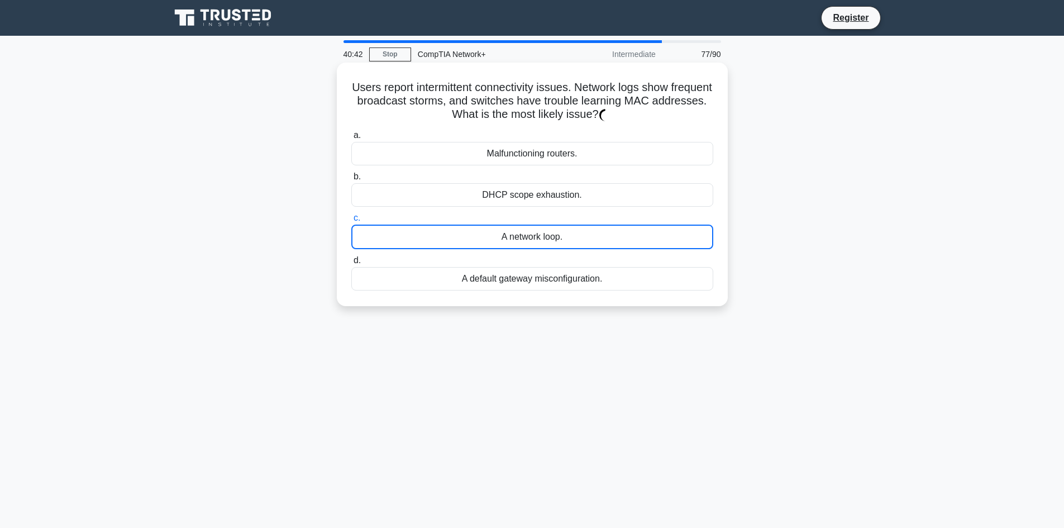
click at [541, 236] on div "A network loop." at bounding box center [532, 237] width 362 height 25
click at [351, 222] on input "c. A network loop." at bounding box center [351, 217] width 0 height 7
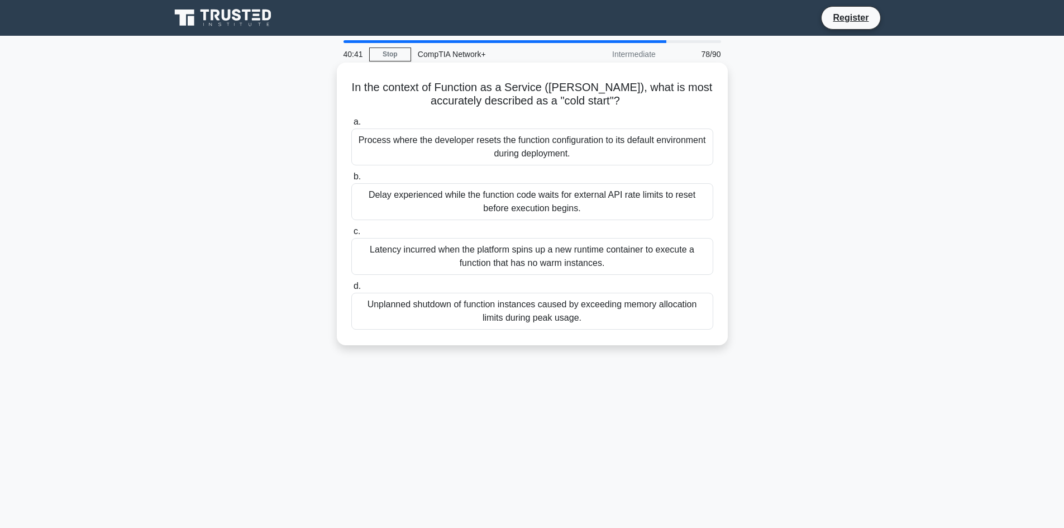
click at [452, 255] on div "Latency incurred when the platform spins up a new runtime container to execute …" at bounding box center [532, 256] width 362 height 37
click at [351, 235] on input "c. Latency incurred when the platform spins up a new runtime container to execu…" at bounding box center [351, 231] width 0 height 7
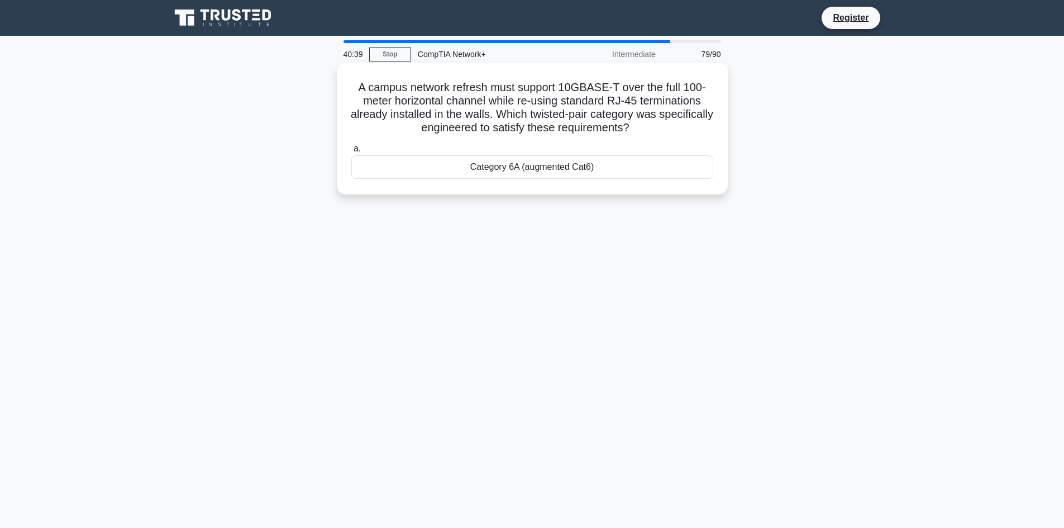
click at [489, 166] on div "Category 6A (augmented Cat6)" at bounding box center [532, 166] width 362 height 23
click at [351, 152] on input "a. Category 6A (augmented Cat6)" at bounding box center [351, 148] width 0 height 7
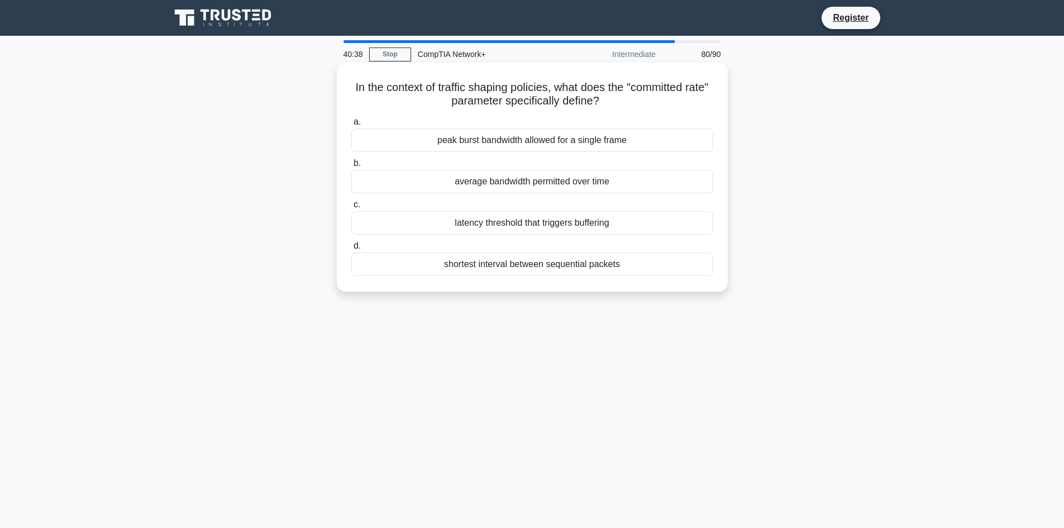
click at [485, 266] on div "shortest interval between sequential packets" at bounding box center [532, 263] width 362 height 23
click at [351, 250] on input "d. shortest interval between sequential packets" at bounding box center [351, 245] width 0 height 7
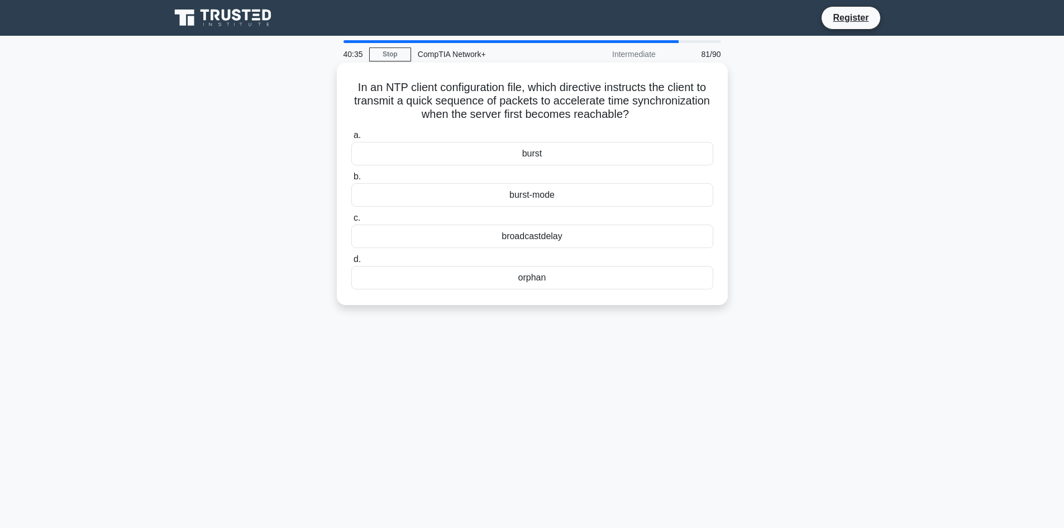
click at [550, 197] on div "burst-mode" at bounding box center [532, 194] width 362 height 23
click at [351, 180] on input "b. burst-mode" at bounding box center [351, 176] width 0 height 7
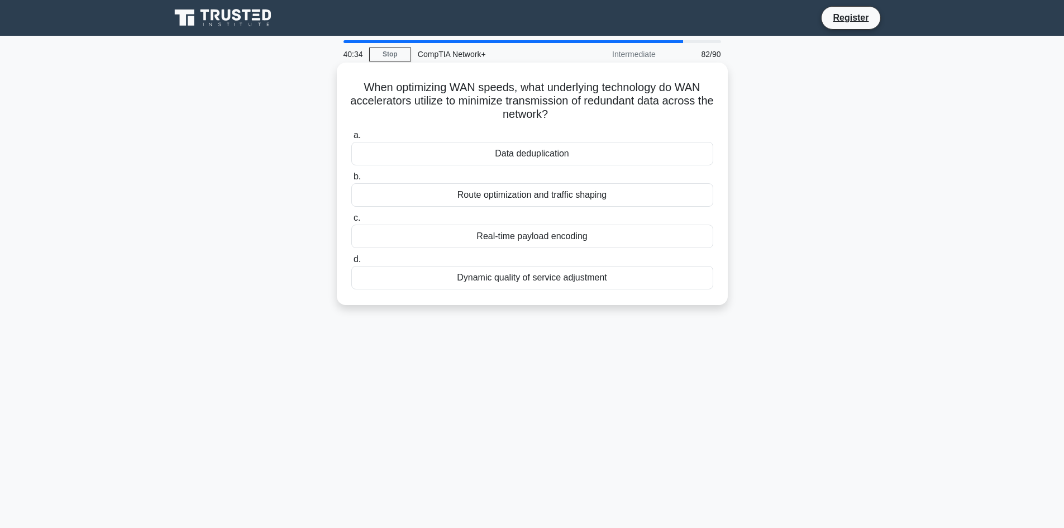
click at [545, 150] on div "Data deduplication" at bounding box center [532, 153] width 362 height 23
click at [351, 139] on input "a. Data deduplication" at bounding box center [351, 135] width 0 height 7
click at [502, 199] on div "Rapid PVST+ load sharing" at bounding box center [532, 194] width 362 height 23
click at [351, 180] on input "b. Rapid PVST+ load sharing" at bounding box center [351, 176] width 0 height 7
click at [523, 240] on div "Other Configuration (O) flag" at bounding box center [532, 236] width 362 height 23
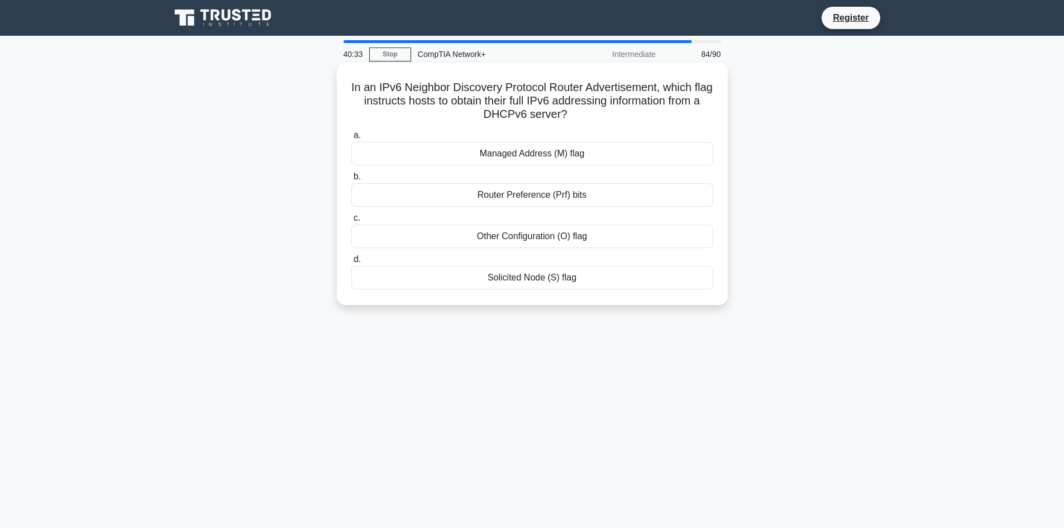
click at [351, 222] on input "c. Other Configuration (O) flag" at bounding box center [351, 217] width 0 height 7
click at [542, 195] on div "Cloud Access Gateway" at bounding box center [532, 194] width 362 height 23
click at [351, 180] on input "b. Cloud Access Gateway" at bounding box center [351, 176] width 0 height 7
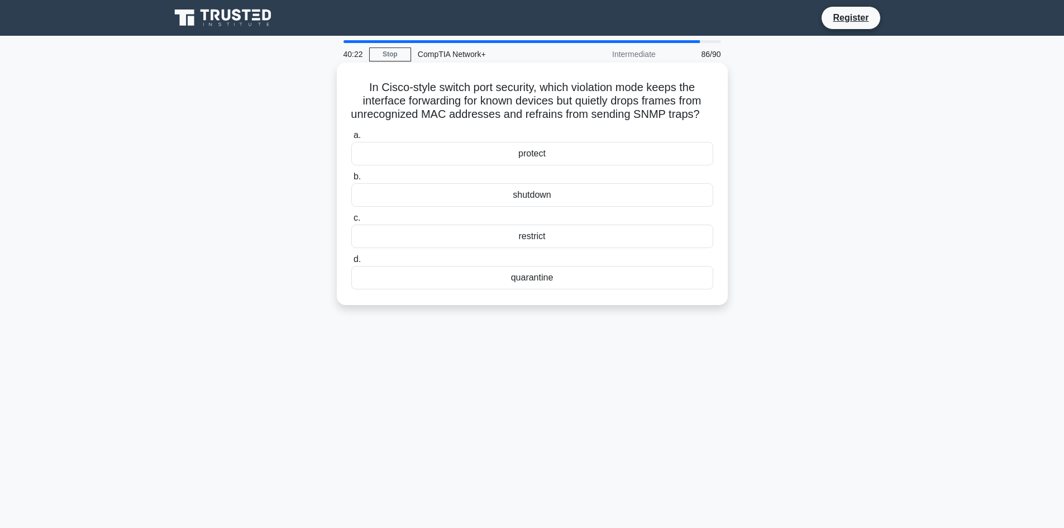
click at [545, 248] on div "restrict" at bounding box center [532, 236] width 362 height 23
click at [351, 222] on input "c. restrict" at bounding box center [351, 217] width 0 height 7
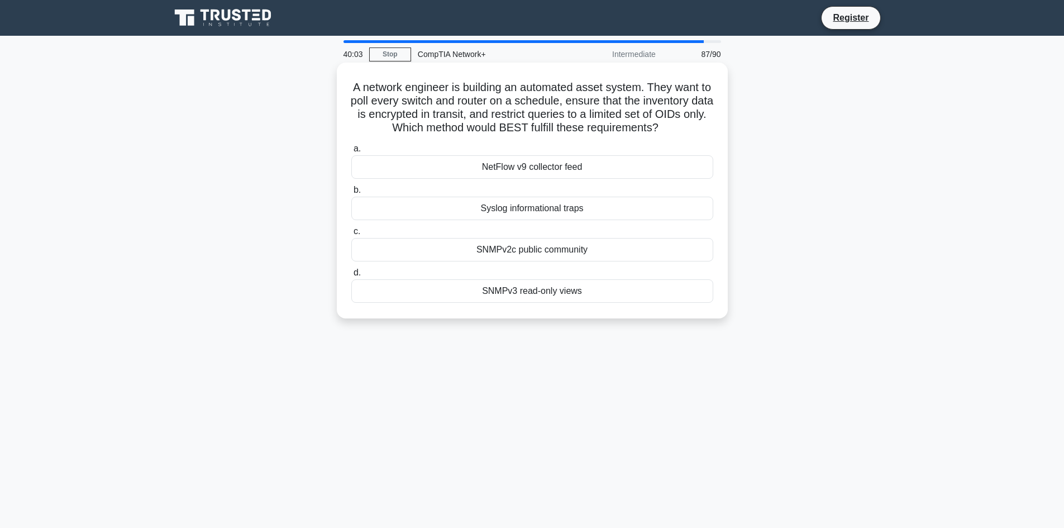
click at [480, 165] on div "NetFlow v9 collector feed" at bounding box center [532, 166] width 362 height 23
click at [351, 152] on input "a. NetFlow v9 collector feed" at bounding box center [351, 148] width 0 height 7
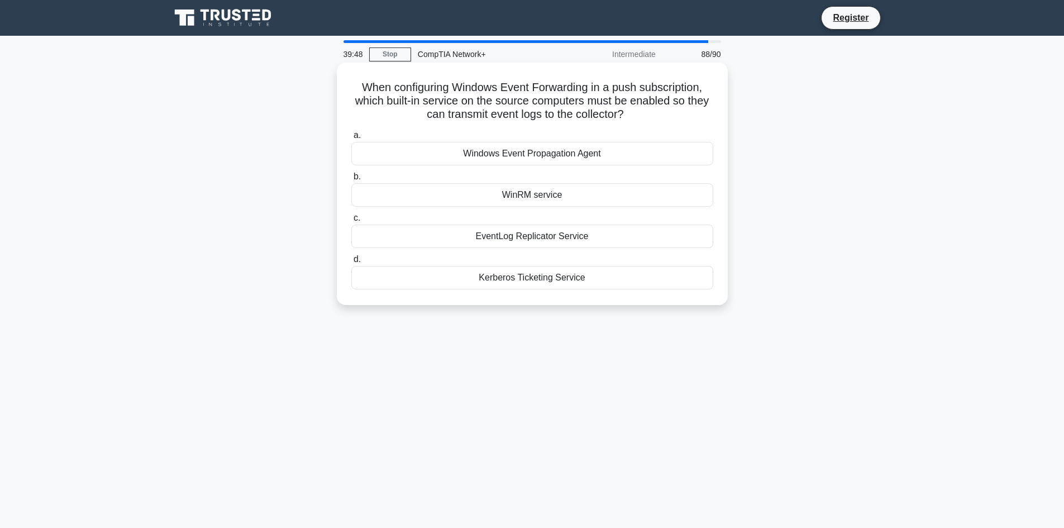
click at [533, 197] on div "WinRM service" at bounding box center [532, 194] width 362 height 23
click at [351, 180] on input "b. WinRM service" at bounding box center [351, 176] width 0 height 7
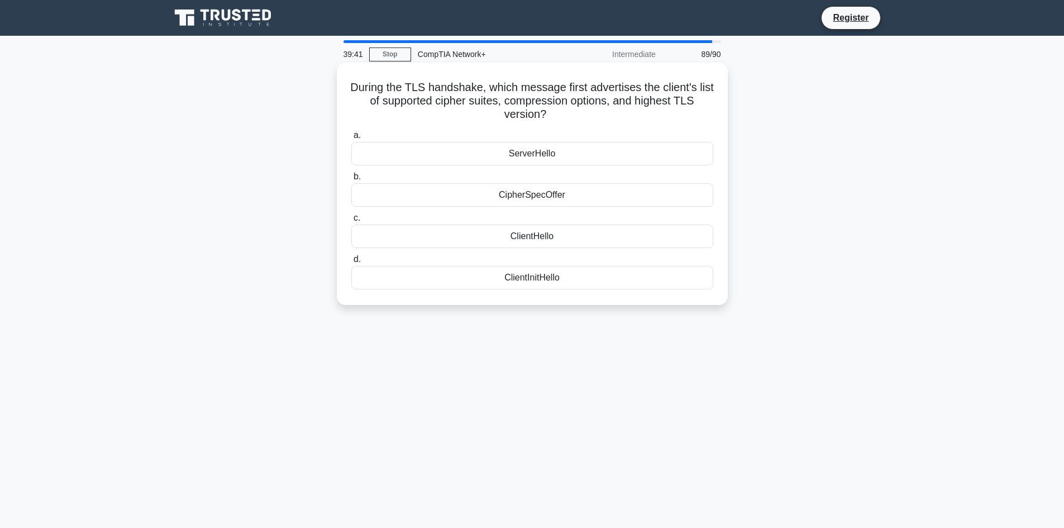
click at [536, 278] on div "ClientInitHello" at bounding box center [532, 277] width 362 height 23
click at [351, 263] on input "d. ClientInitHello" at bounding box center [351, 259] width 0 height 7
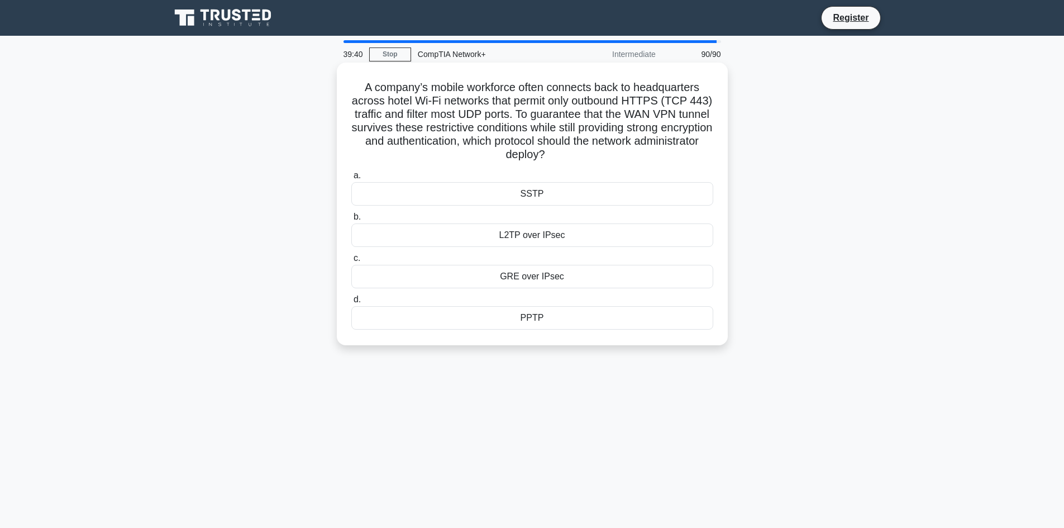
click at [541, 275] on div "GRE over IPsec" at bounding box center [532, 276] width 362 height 23
click at [351, 262] on input "c. GRE over IPsec" at bounding box center [351, 258] width 0 height 7
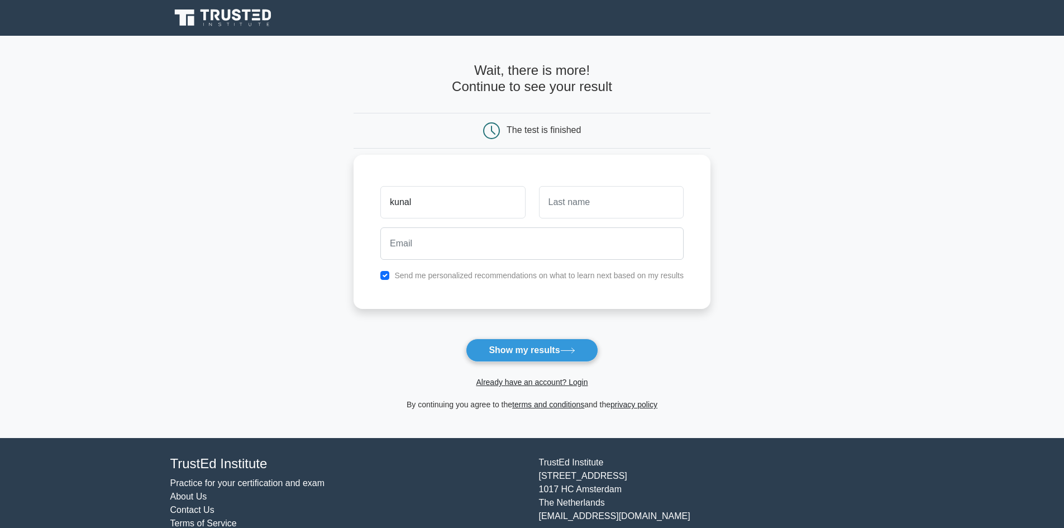
type input "kunal"
click at [407, 245] on input "email" at bounding box center [531, 243] width 303 height 32
click at [523, 347] on button "Show my results" at bounding box center [532, 349] width 132 height 23
click at [579, 206] on input "text" at bounding box center [611, 202] width 145 height 32
click at [564, 201] on input "text" at bounding box center [611, 202] width 145 height 32
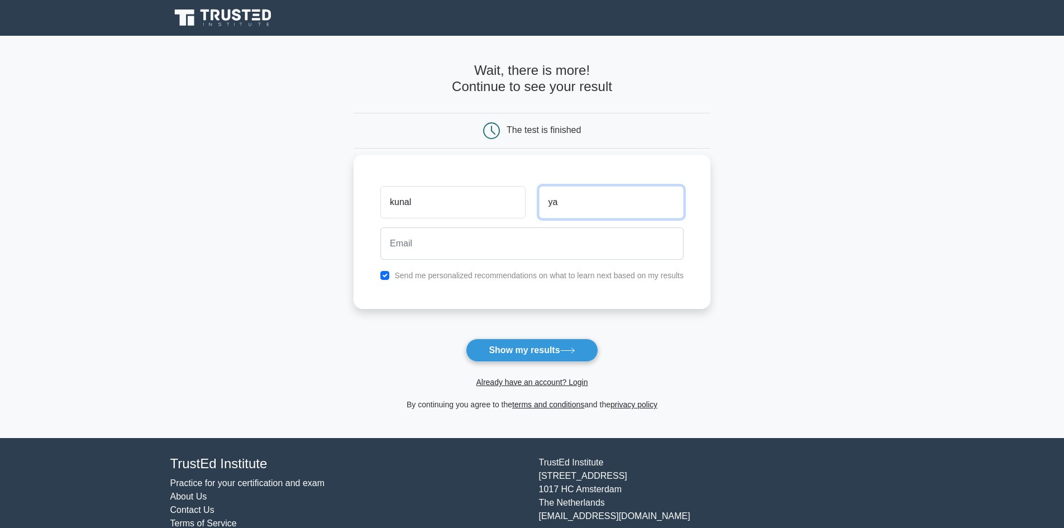
type input "y"
click at [447, 196] on input "kunal" at bounding box center [452, 202] width 145 height 32
type input "k"
type input "akshit"
click at [626, 198] on input "text" at bounding box center [611, 202] width 145 height 32
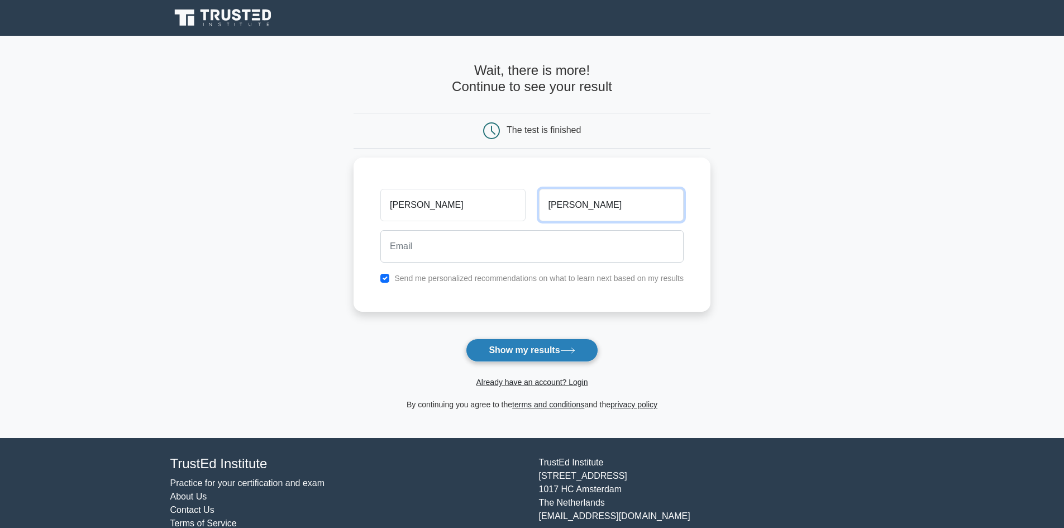
type input "sharma"
click at [493, 357] on button "Show my results" at bounding box center [532, 349] width 132 height 23
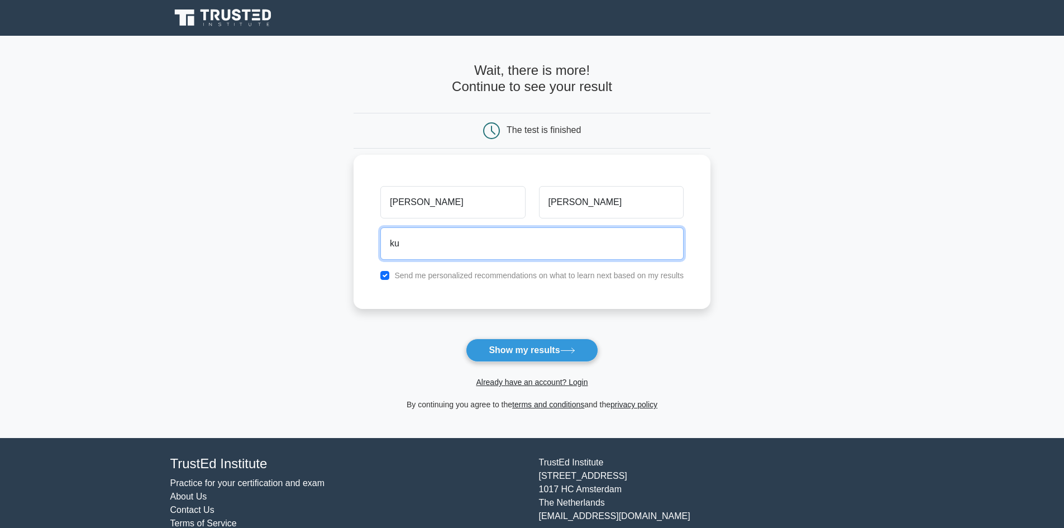
type input "k"
click at [409, 242] on input "askhi1209@gamil.com" at bounding box center [531, 243] width 303 height 32
click at [411, 245] on input "askhi1209@gamil.com" at bounding box center [531, 243] width 303 height 32
type input "akshit1209@gamil.com"
click at [466, 338] on button "Show my results" at bounding box center [532, 349] width 132 height 23
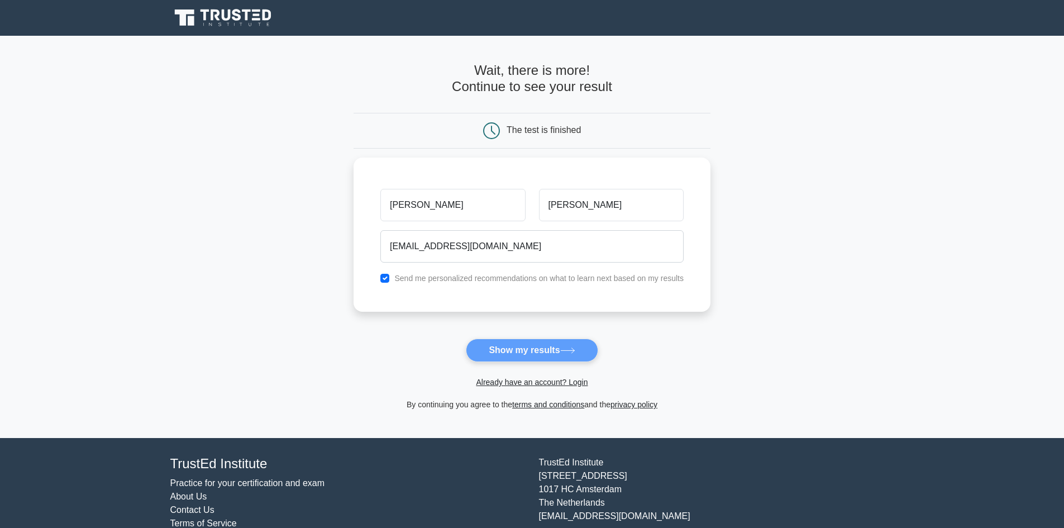
click at [505, 350] on form "Wait, there is more! Continue to see your result The test is finished akshit" at bounding box center [532, 237] width 357 height 349
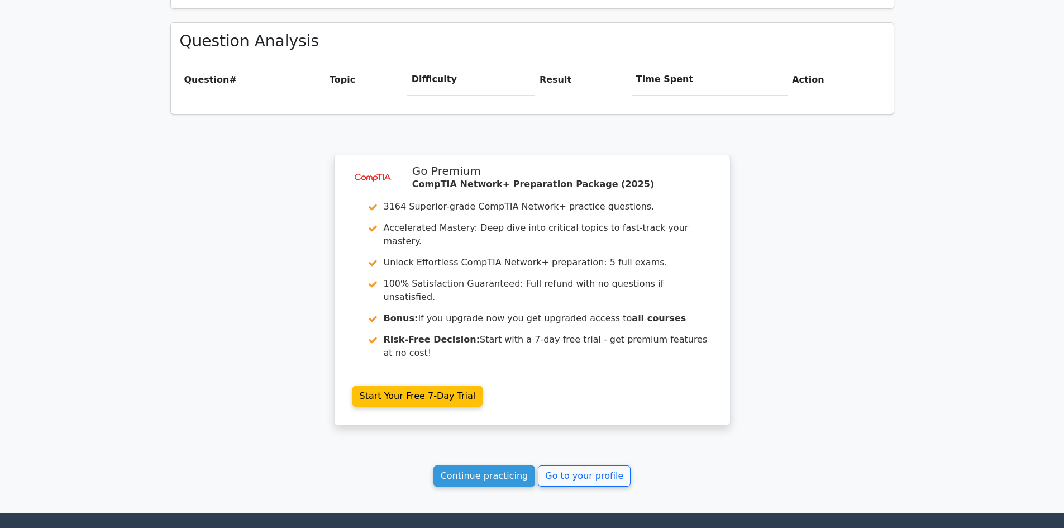
scroll to position [799, 0]
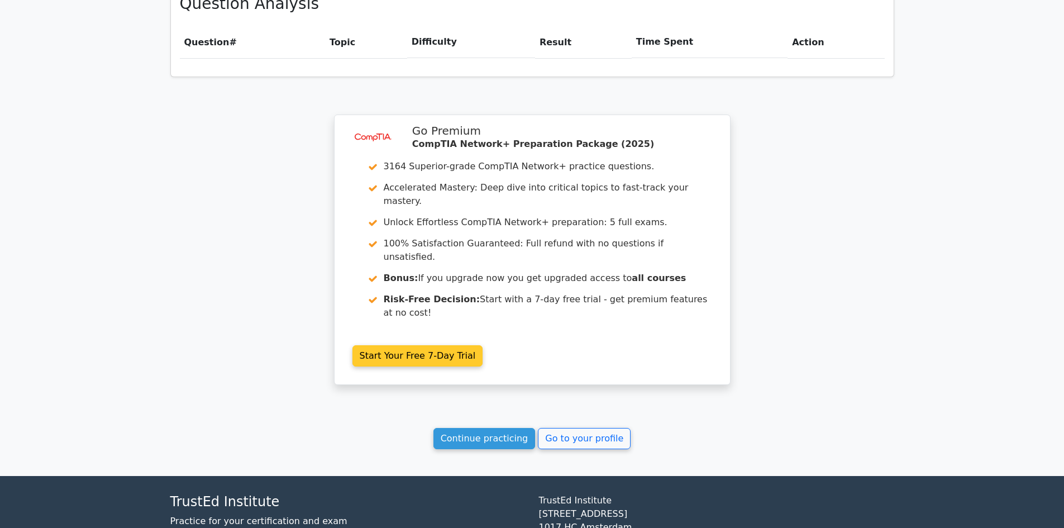
click at [397, 345] on link "Start Your Free 7-Day Trial" at bounding box center [417, 355] width 131 height 21
